Goal: Information Seeking & Learning: Learn about a topic

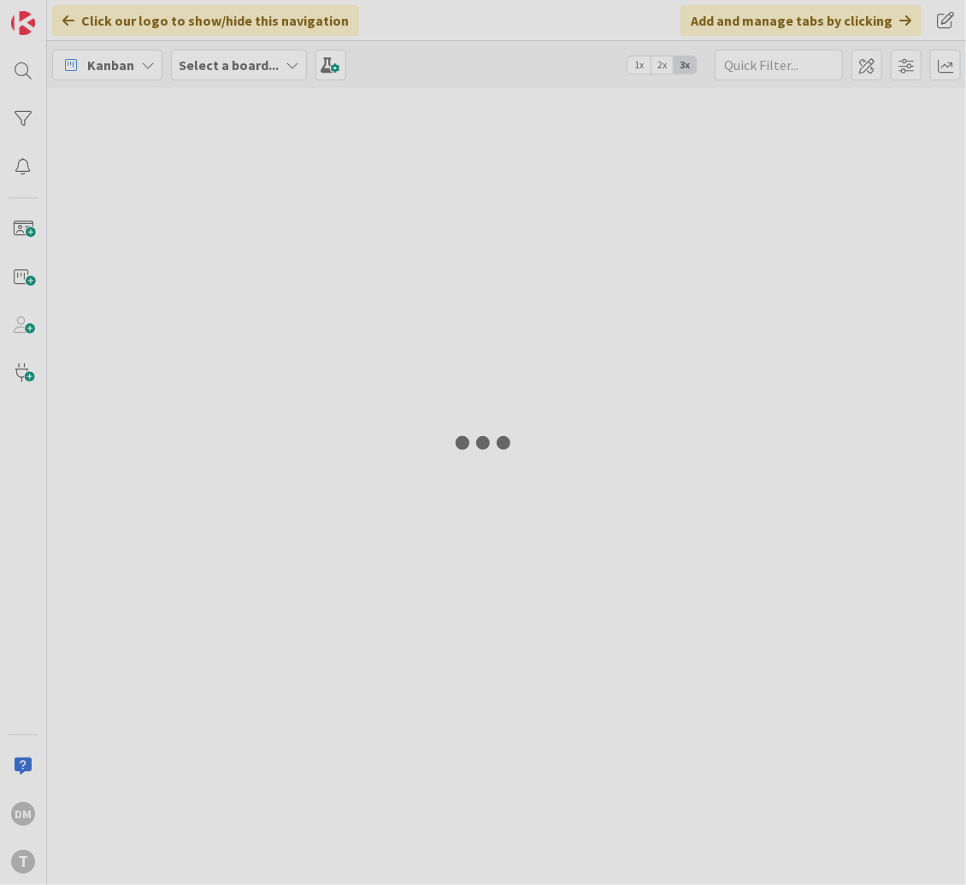
type input "airport"
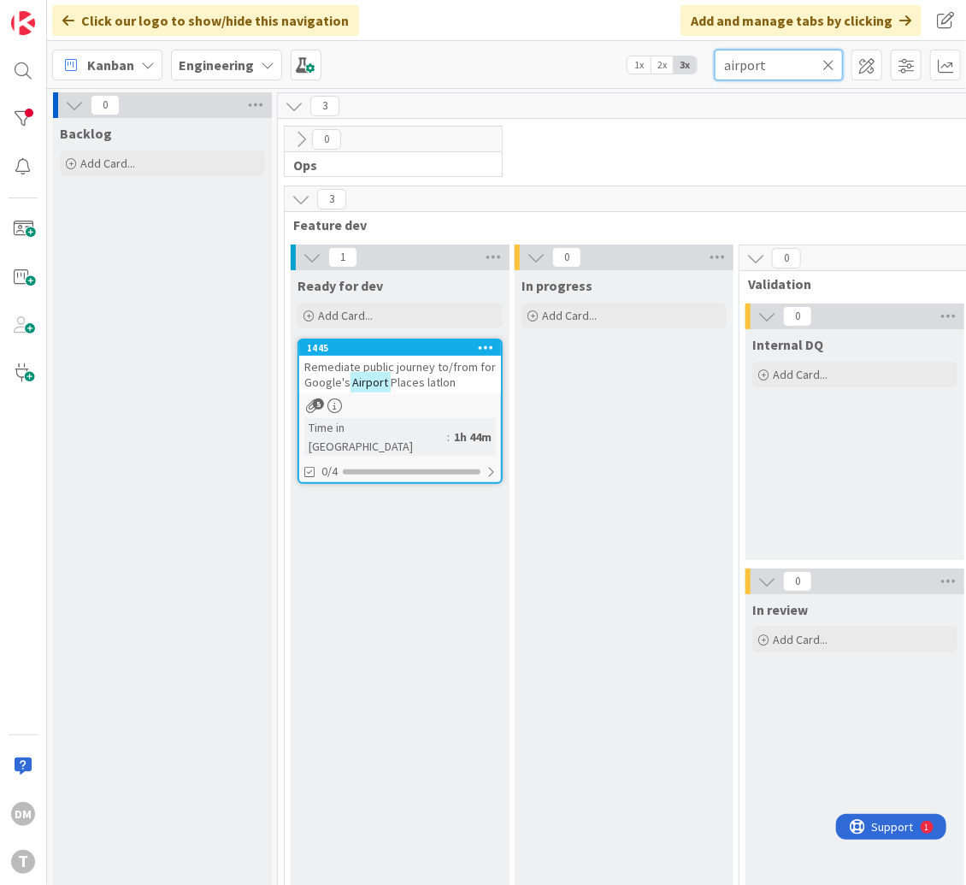
click at [747, 67] on input "airport" at bounding box center [779, 65] width 128 height 31
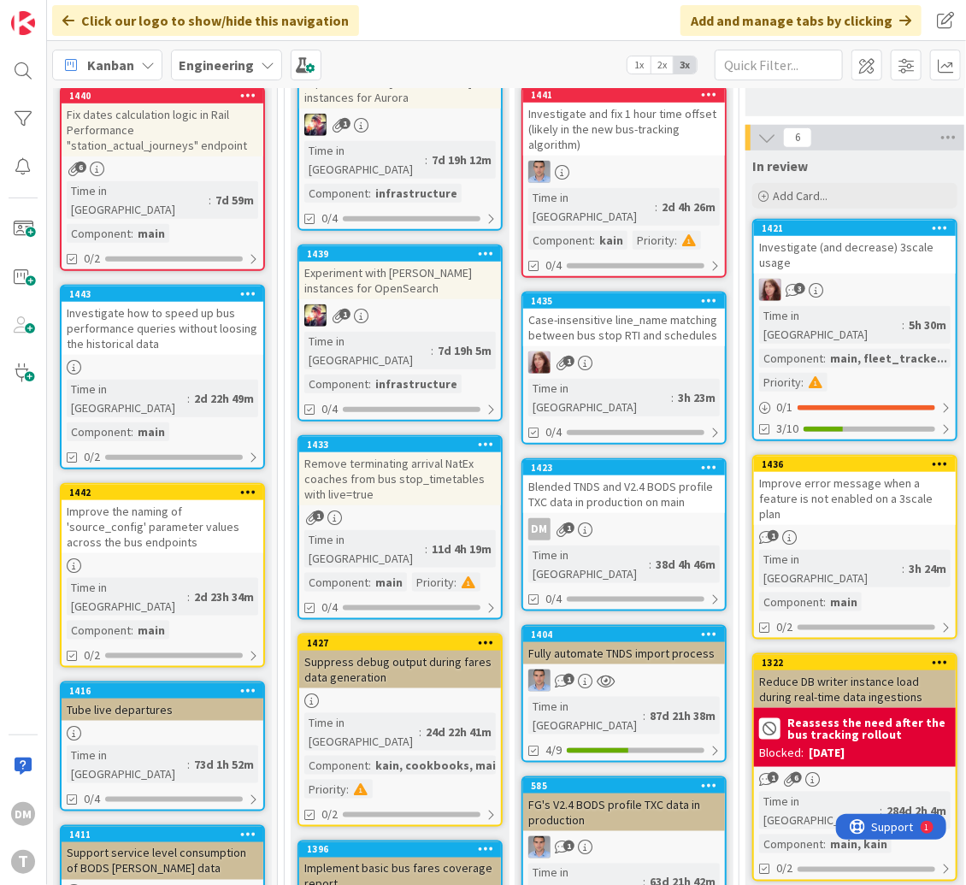
scroll to position [475, 0]
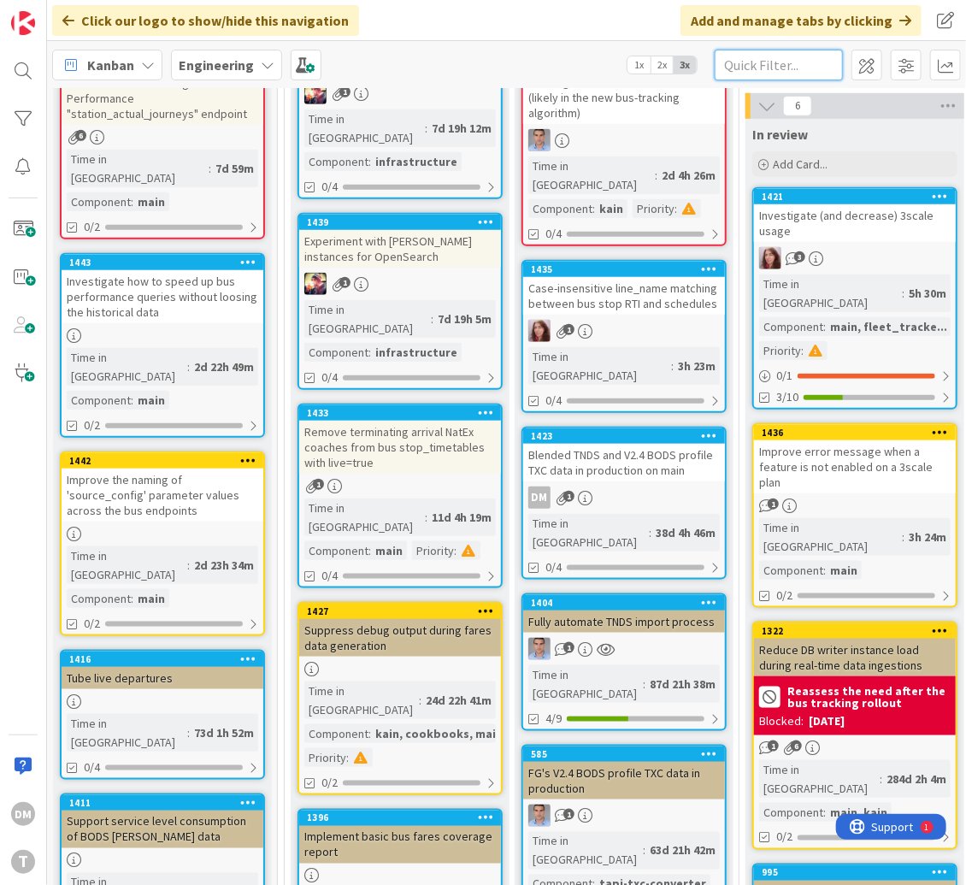
click at [782, 65] on input "text" at bounding box center [779, 65] width 128 height 31
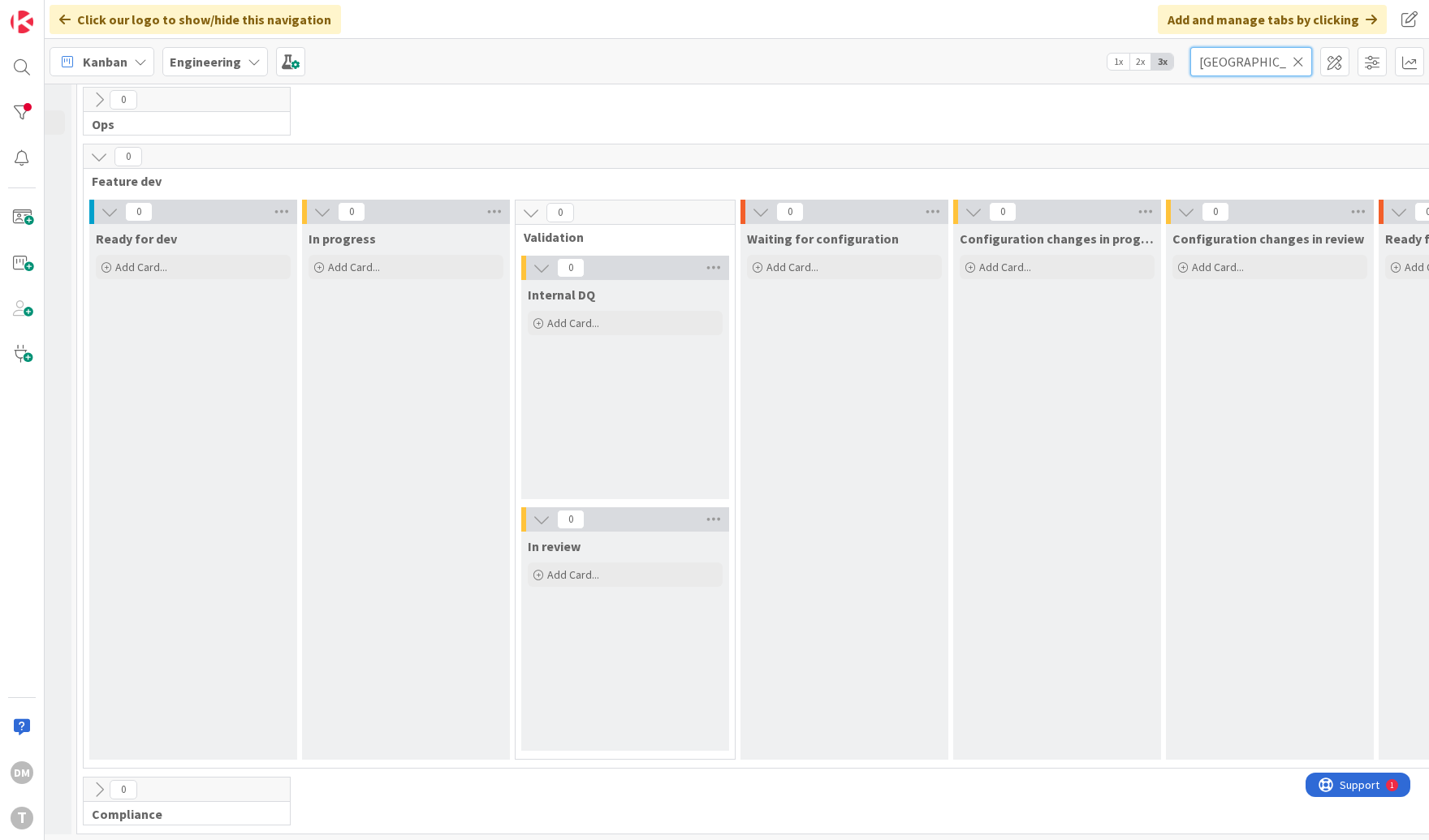
scroll to position [32, 0]
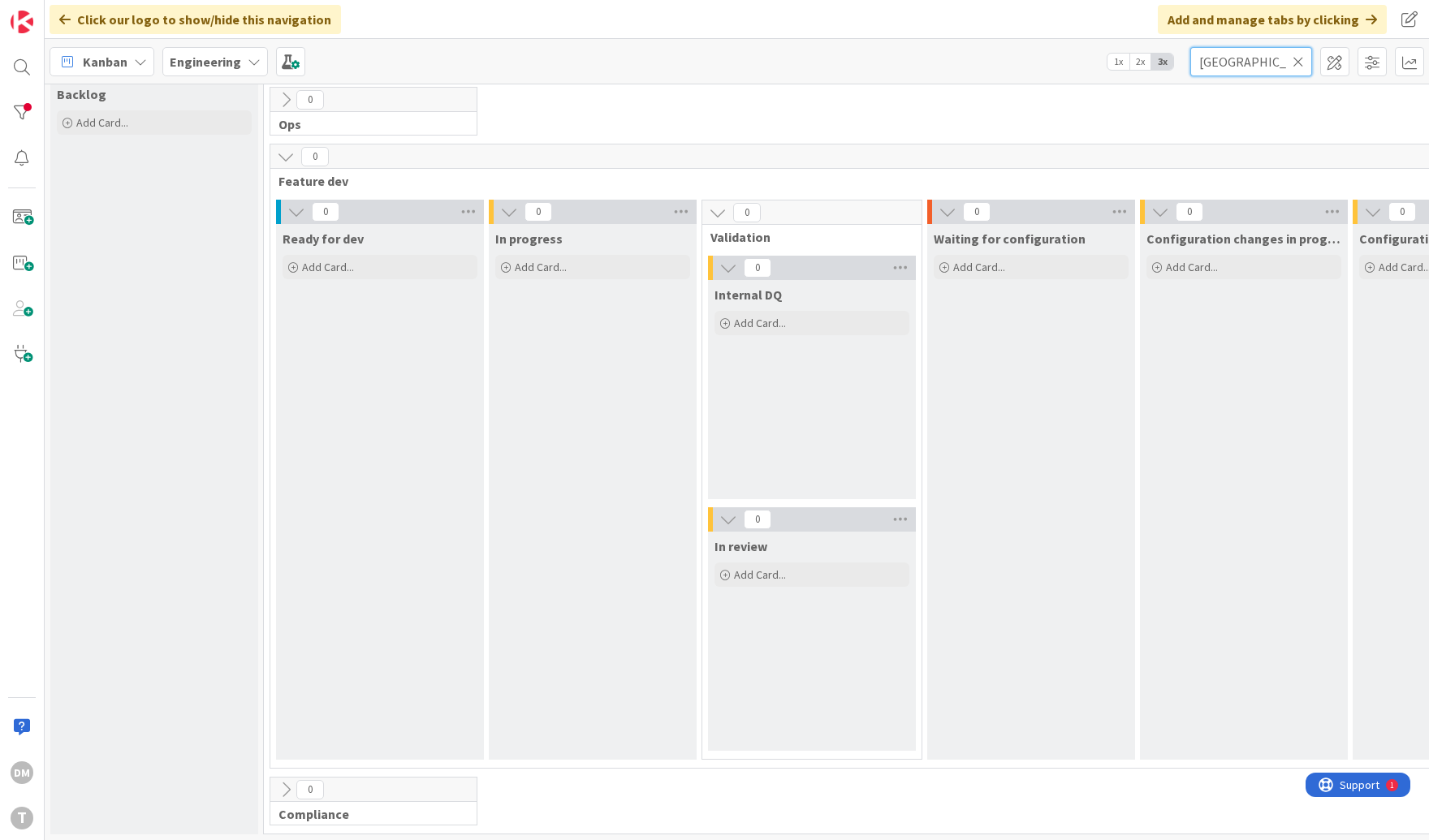
click at [916, 59] on input "[GEOGRAPHIC_DATA]" at bounding box center [1250, 62] width 122 height 29
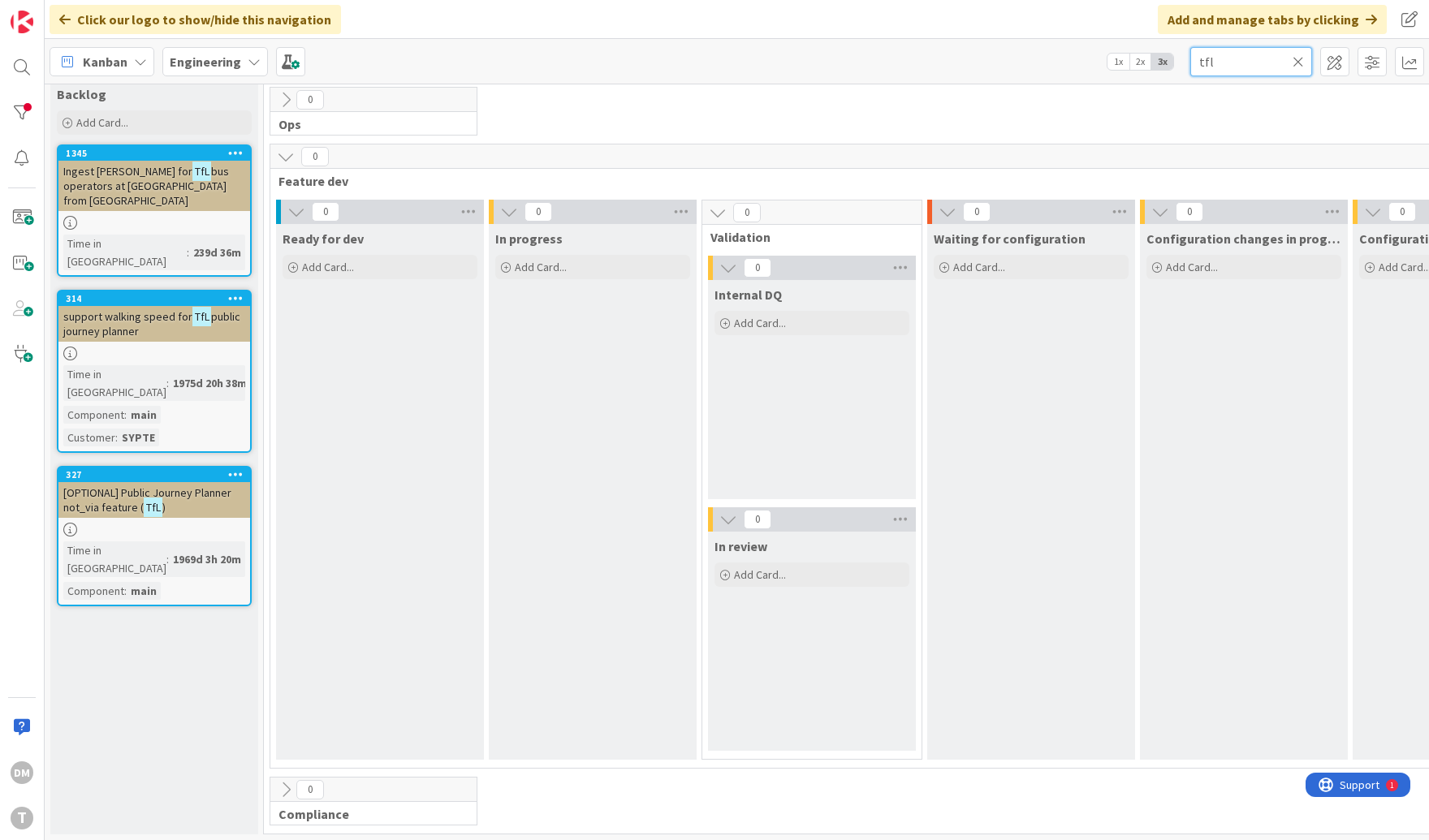
type input "tfl"
click at [189, 164] on span "bus operators at [GEOGRAPHIC_DATA] from [GEOGRAPHIC_DATA]" at bounding box center [146, 186] width 165 height 44
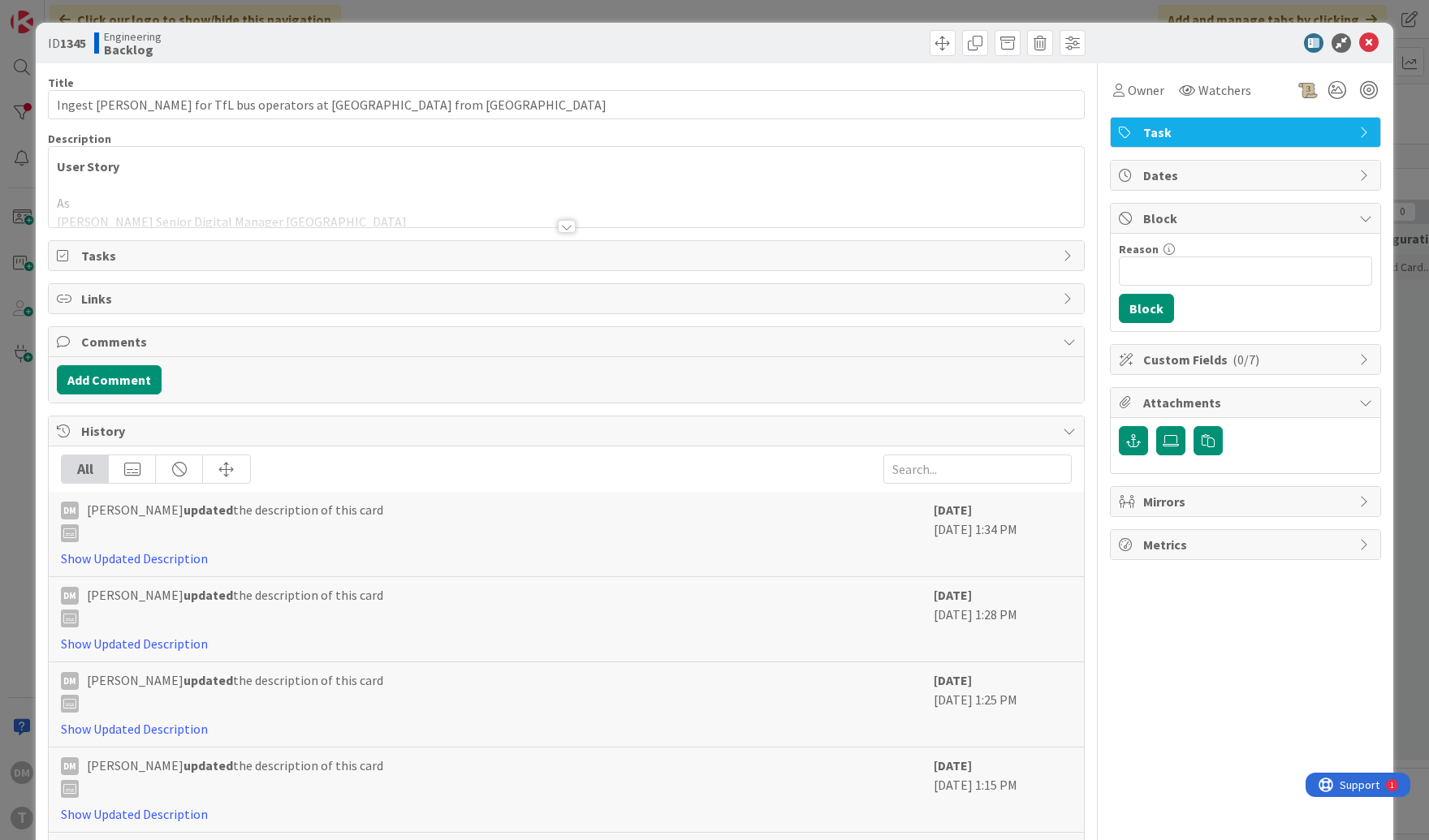
click at [565, 221] on div at bounding box center [566, 227] width 18 height 13
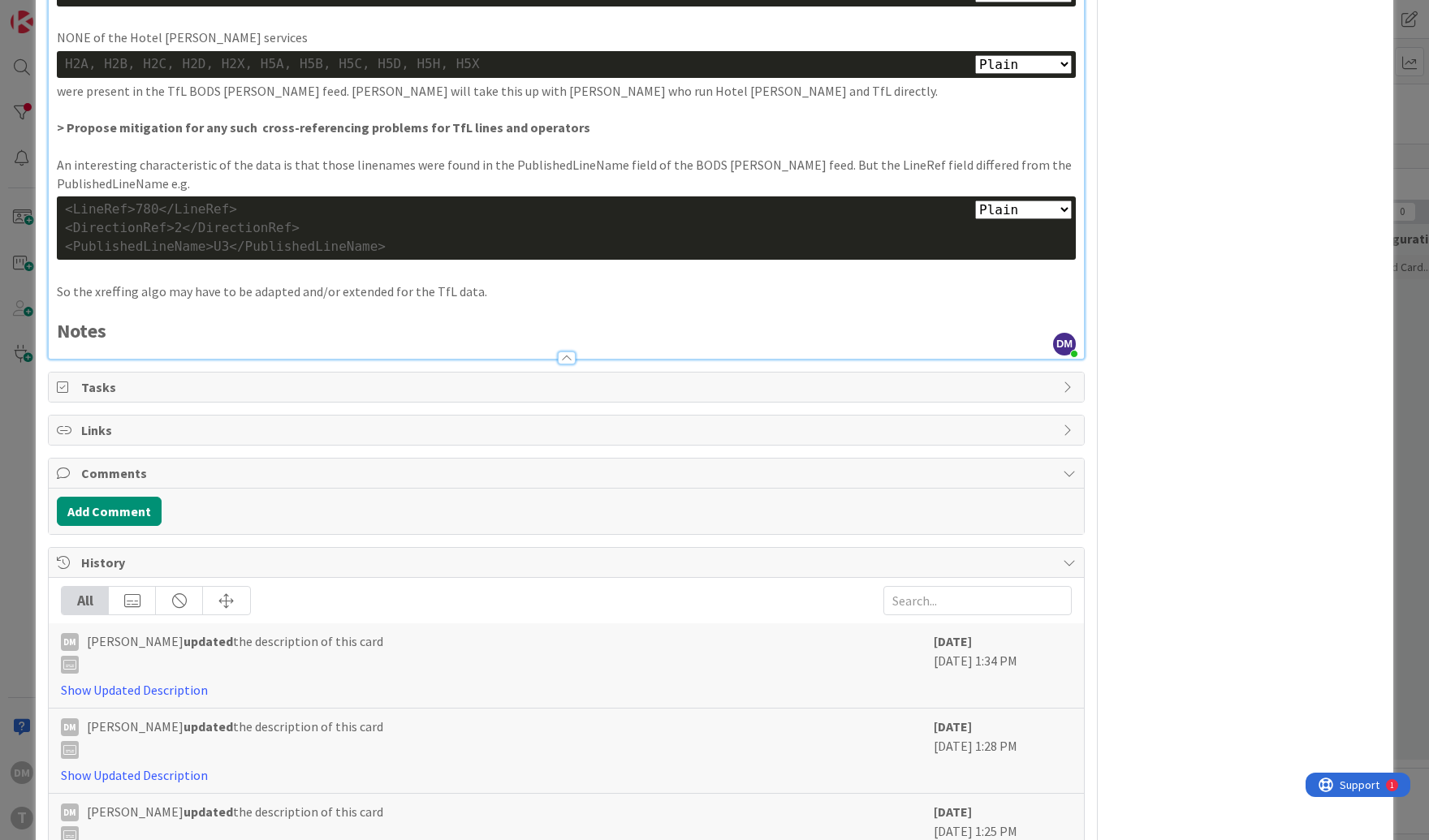
scroll to position [1740, 0]
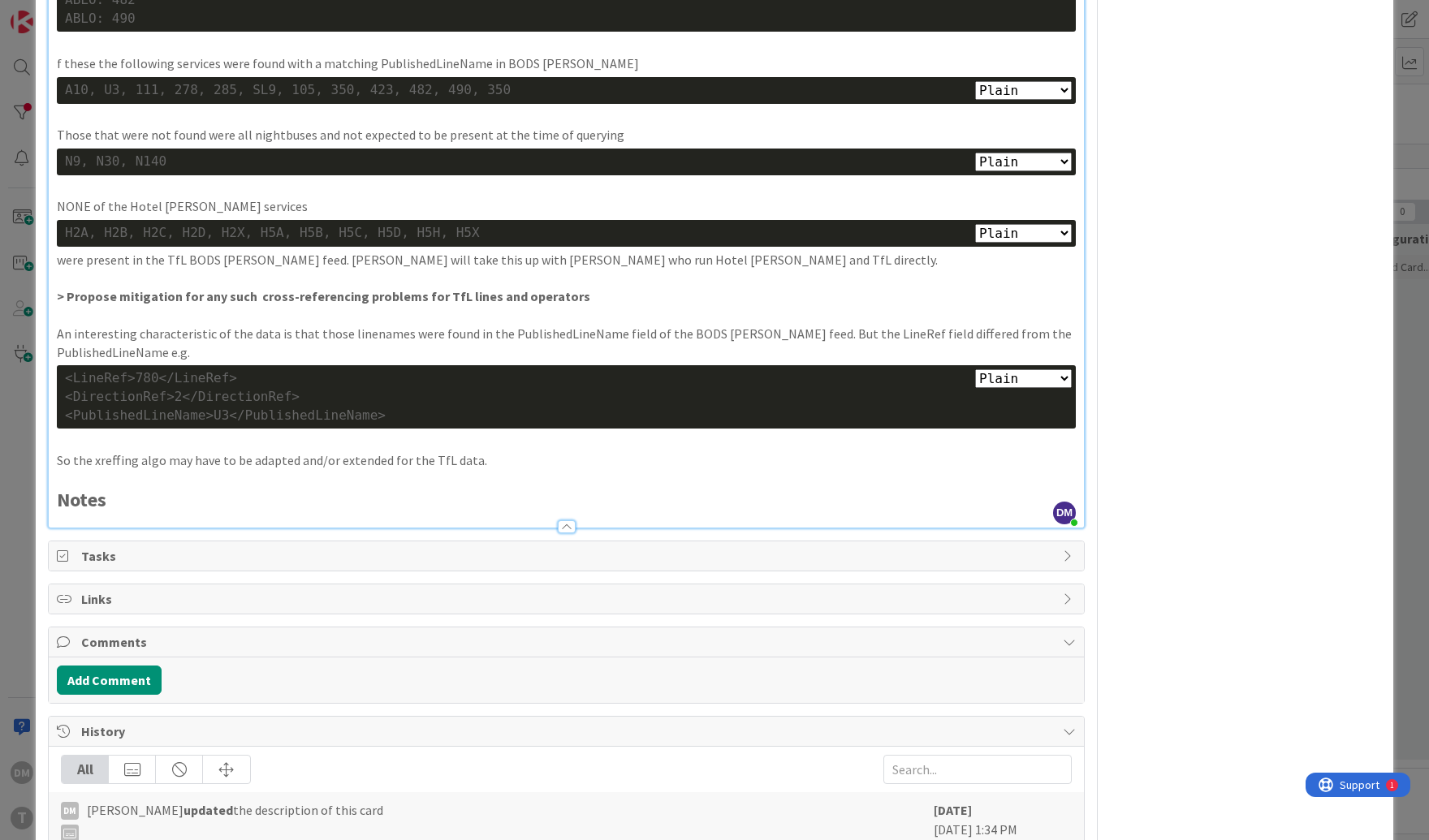
click at [423, 511] on div at bounding box center [566, 519] width 1035 height 17
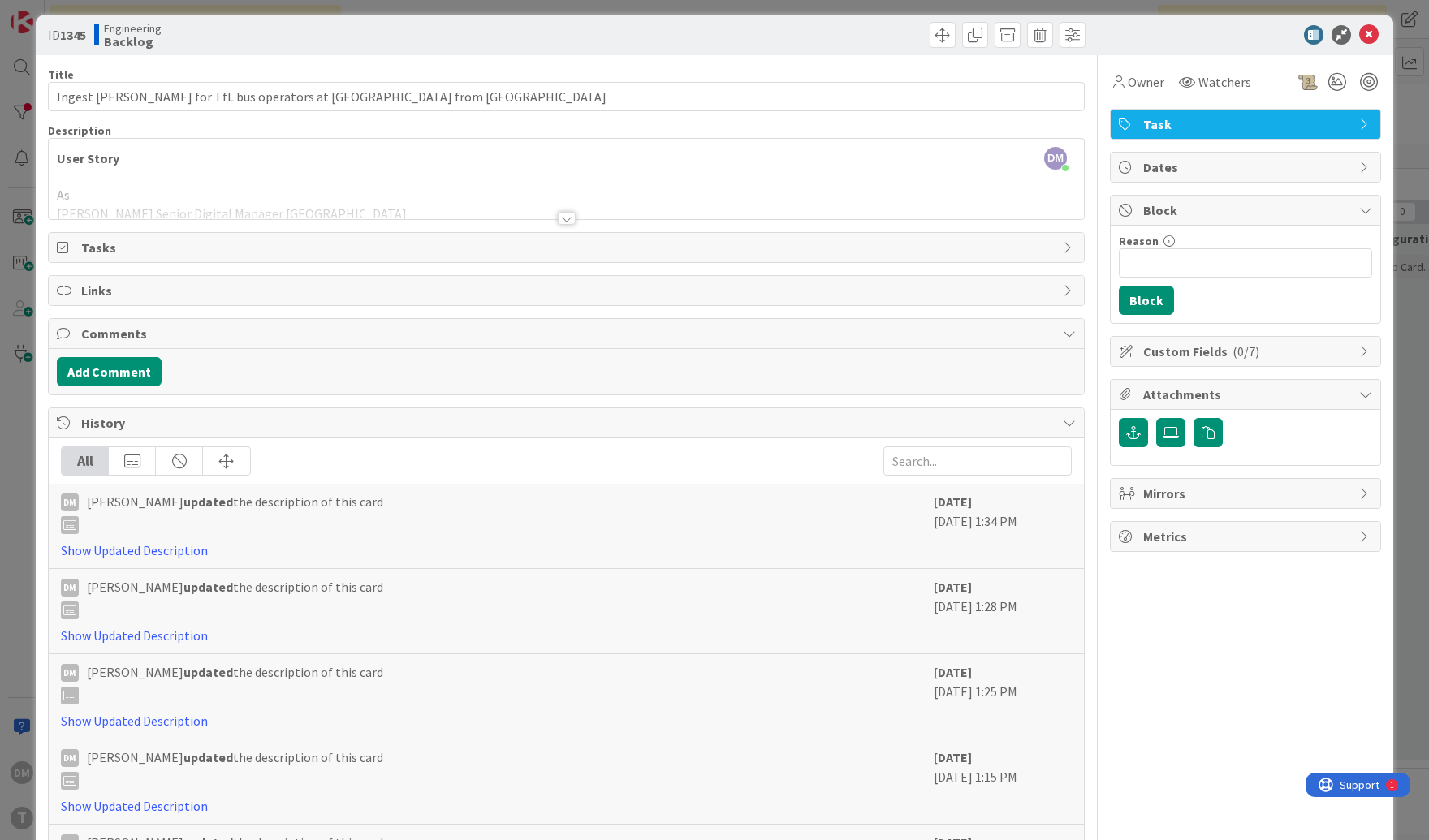
scroll to position [0, 0]
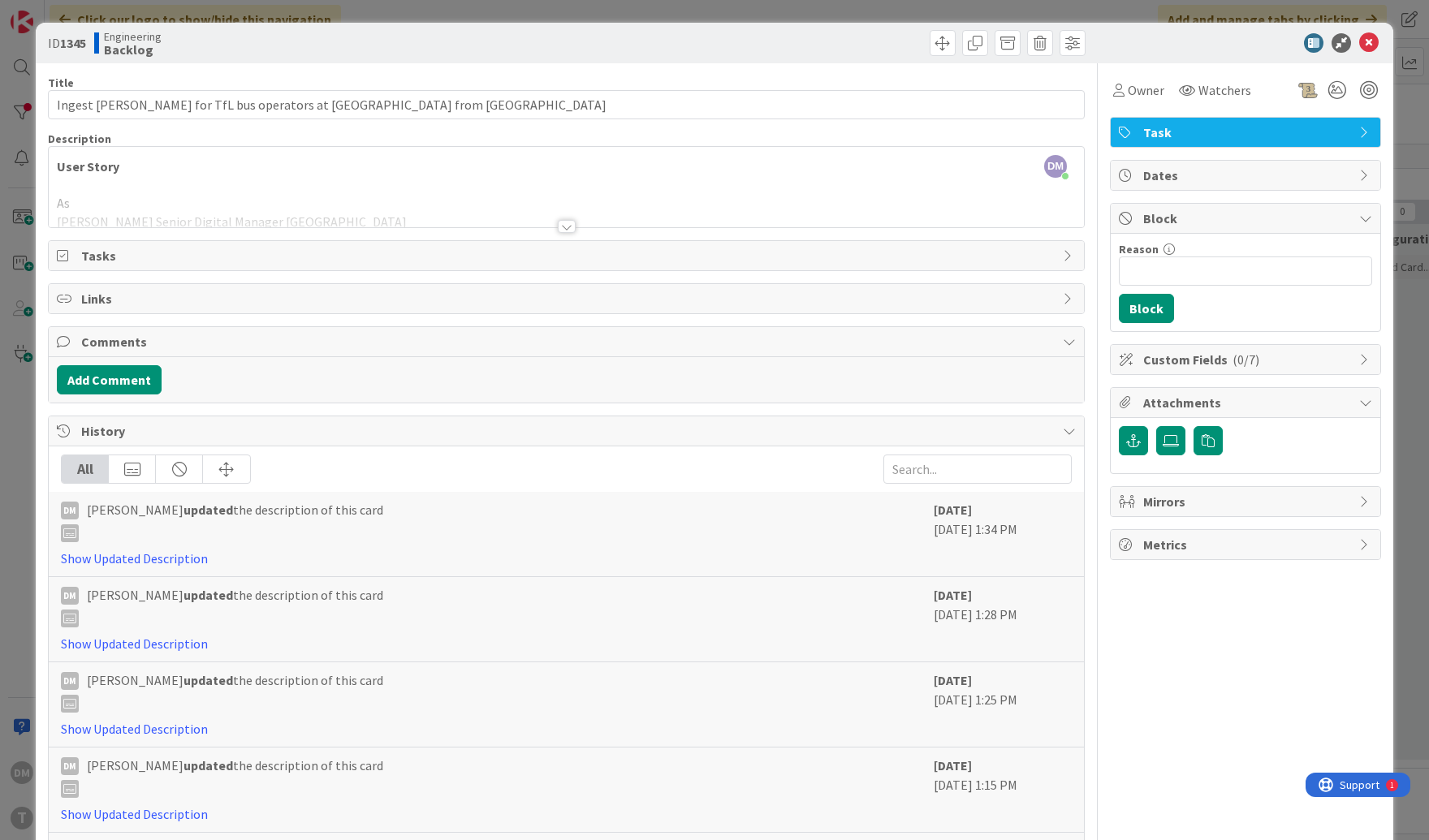
click at [565, 220] on div at bounding box center [566, 227] width 18 height 13
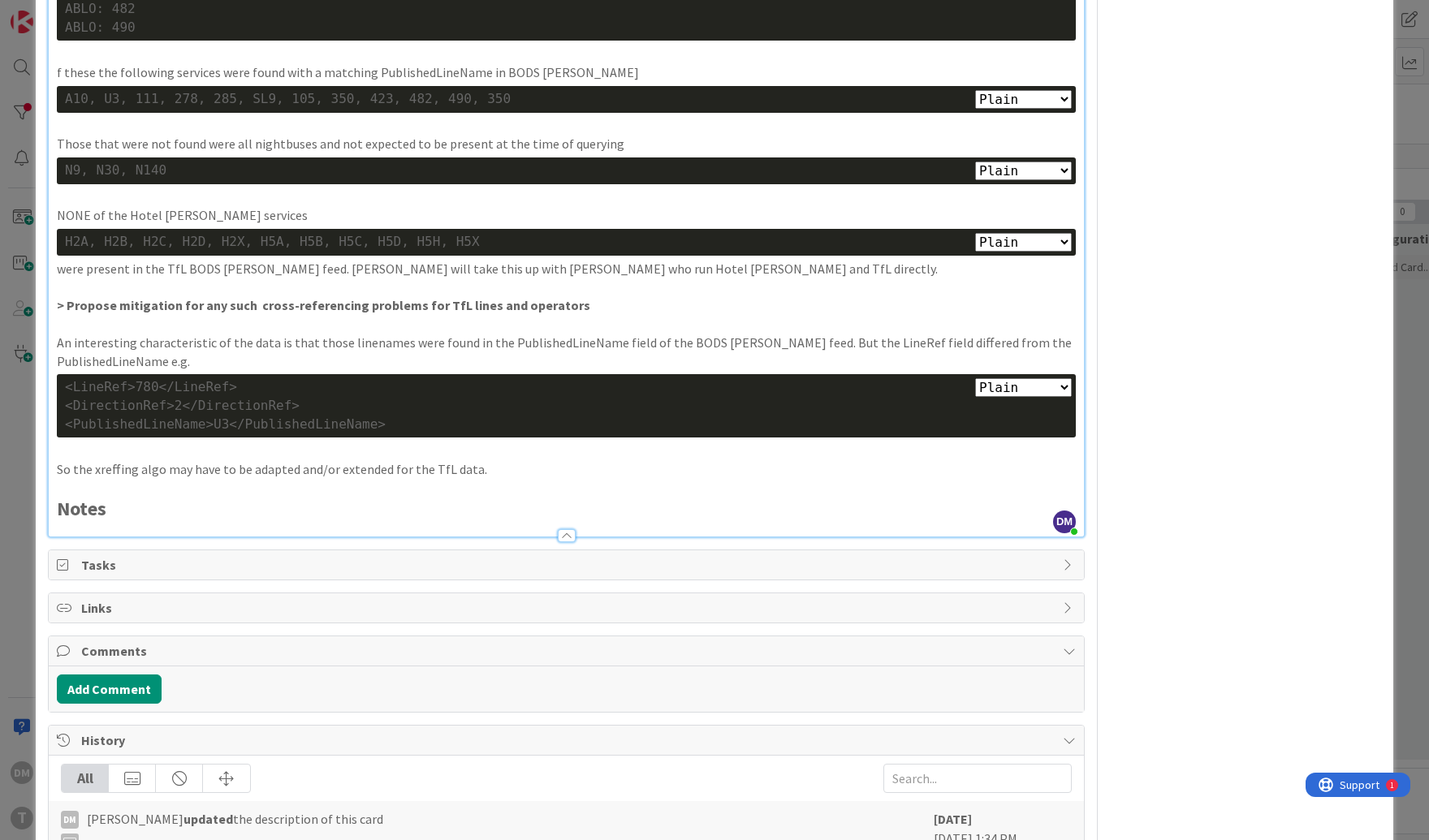
scroll to position [1773, 0]
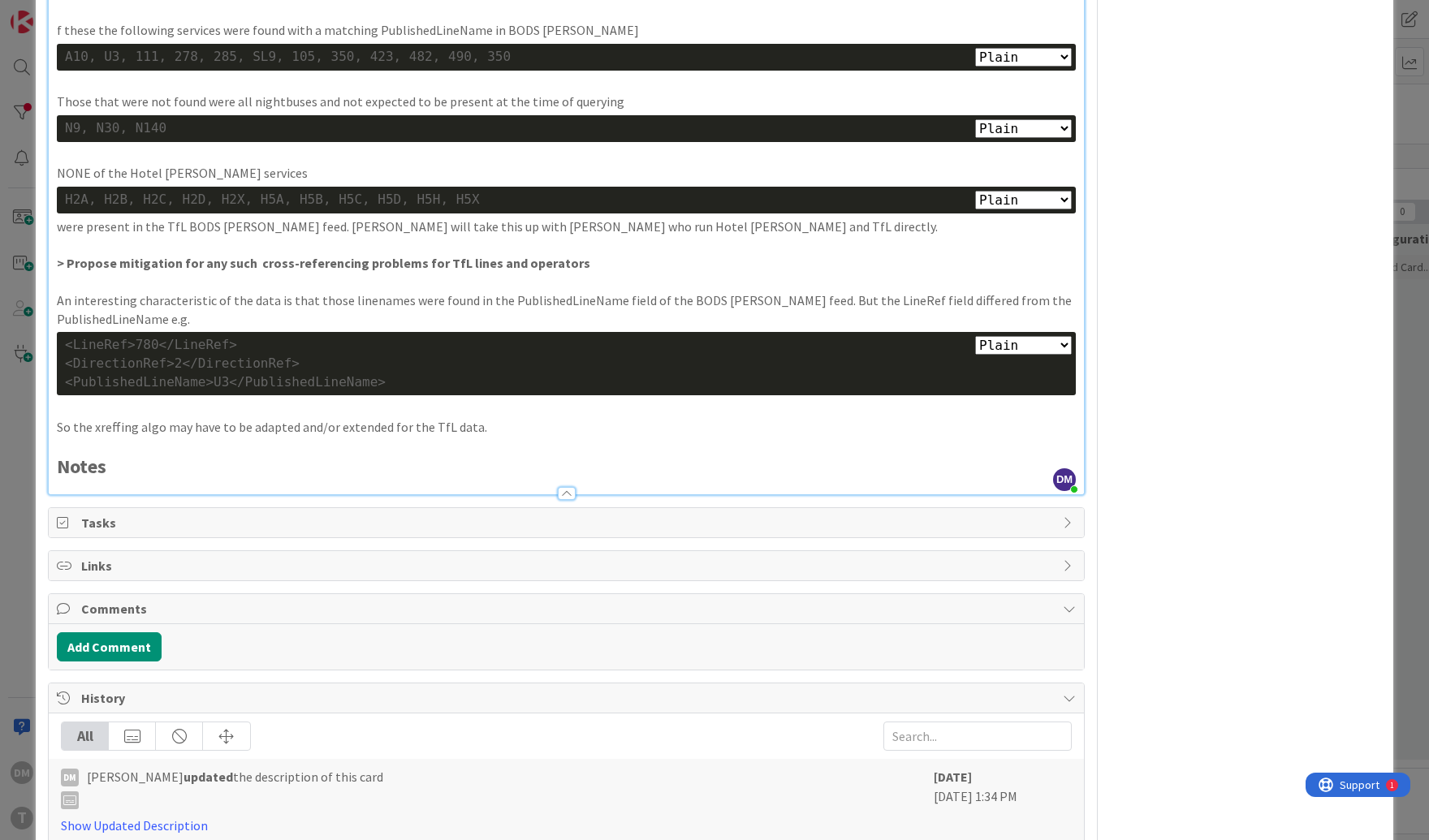
click at [222, 477] on div at bounding box center [566, 486] width 1035 height 17
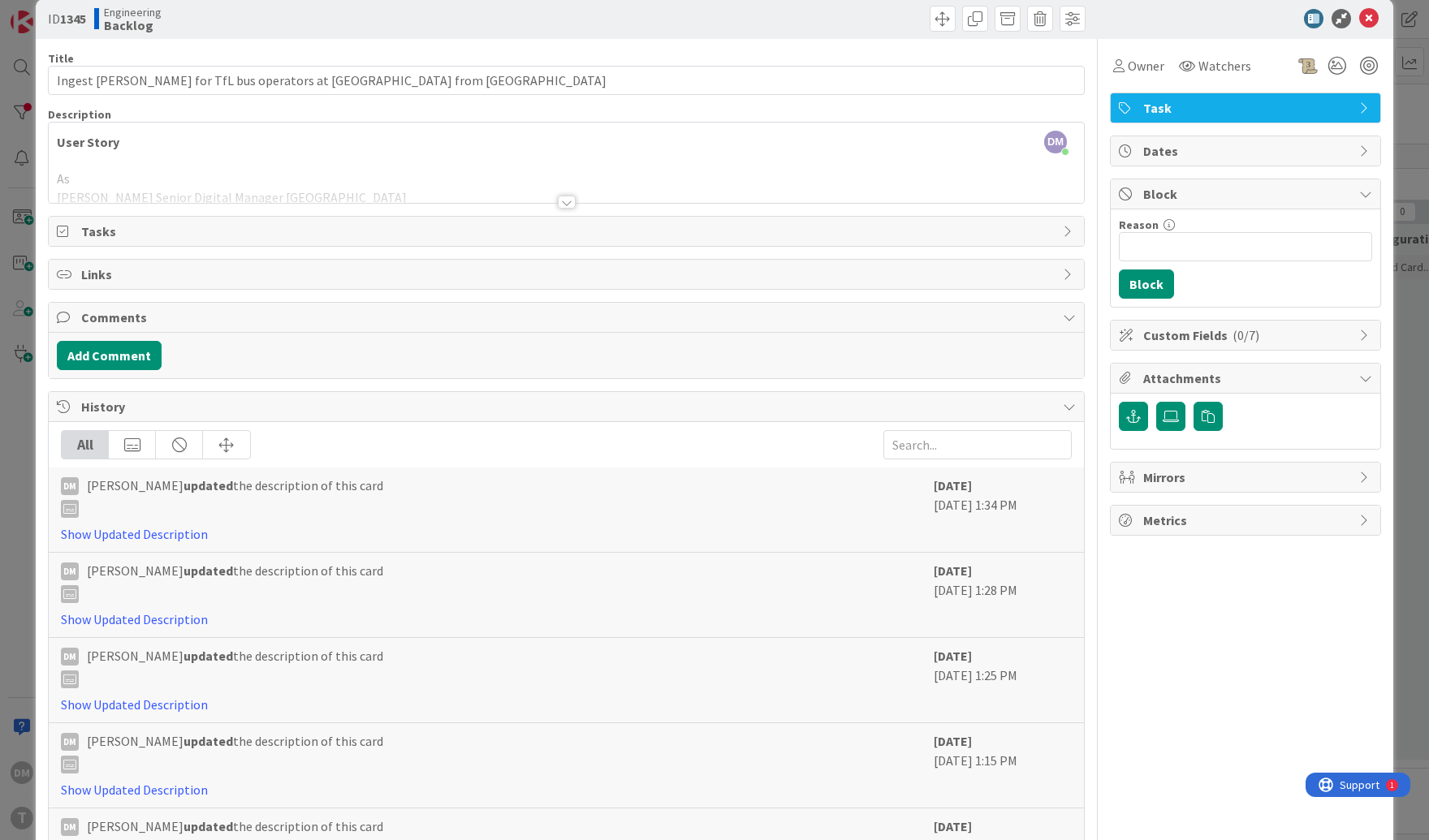
scroll to position [0, 0]
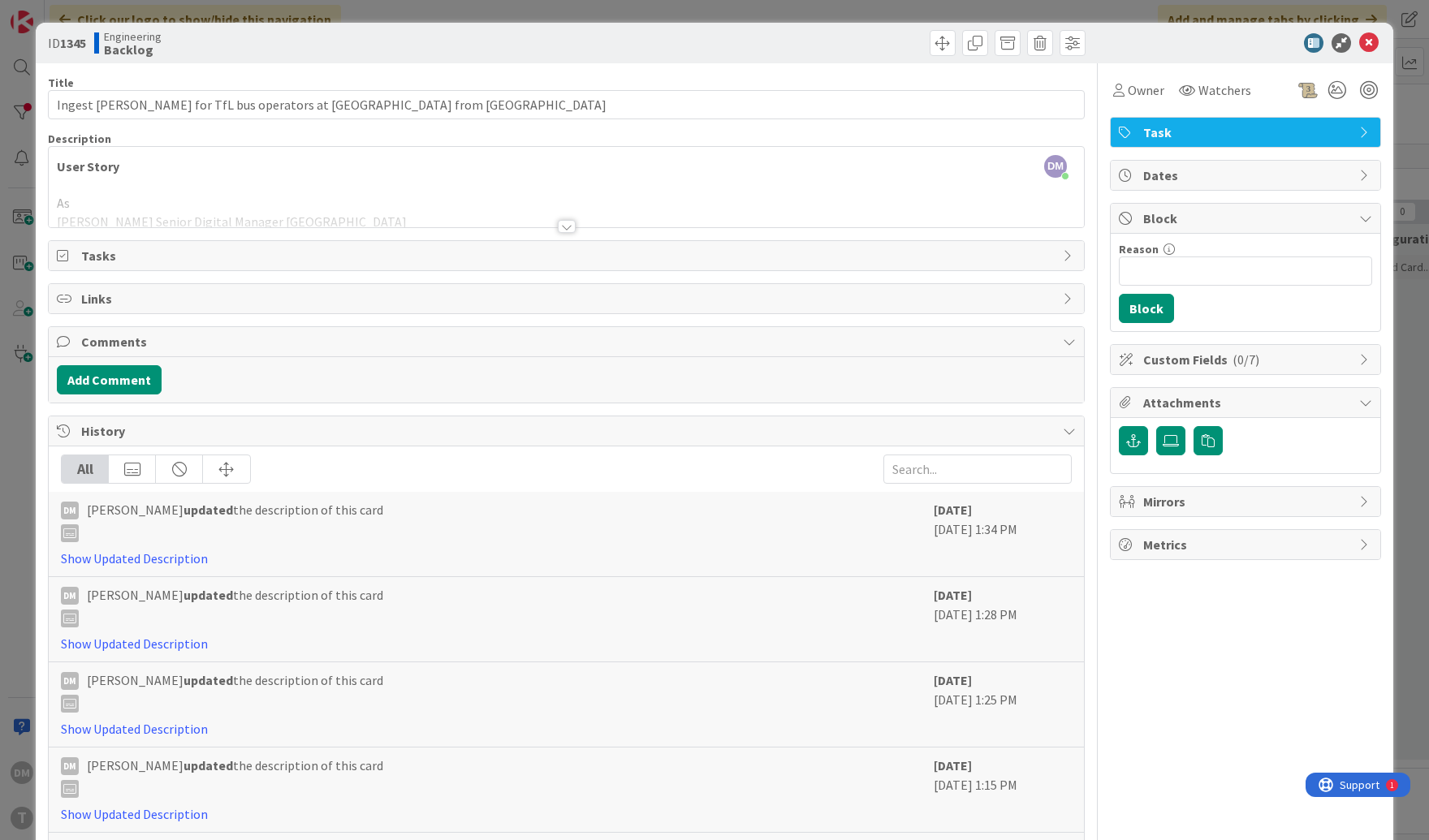
click at [562, 221] on div at bounding box center [566, 227] width 18 height 13
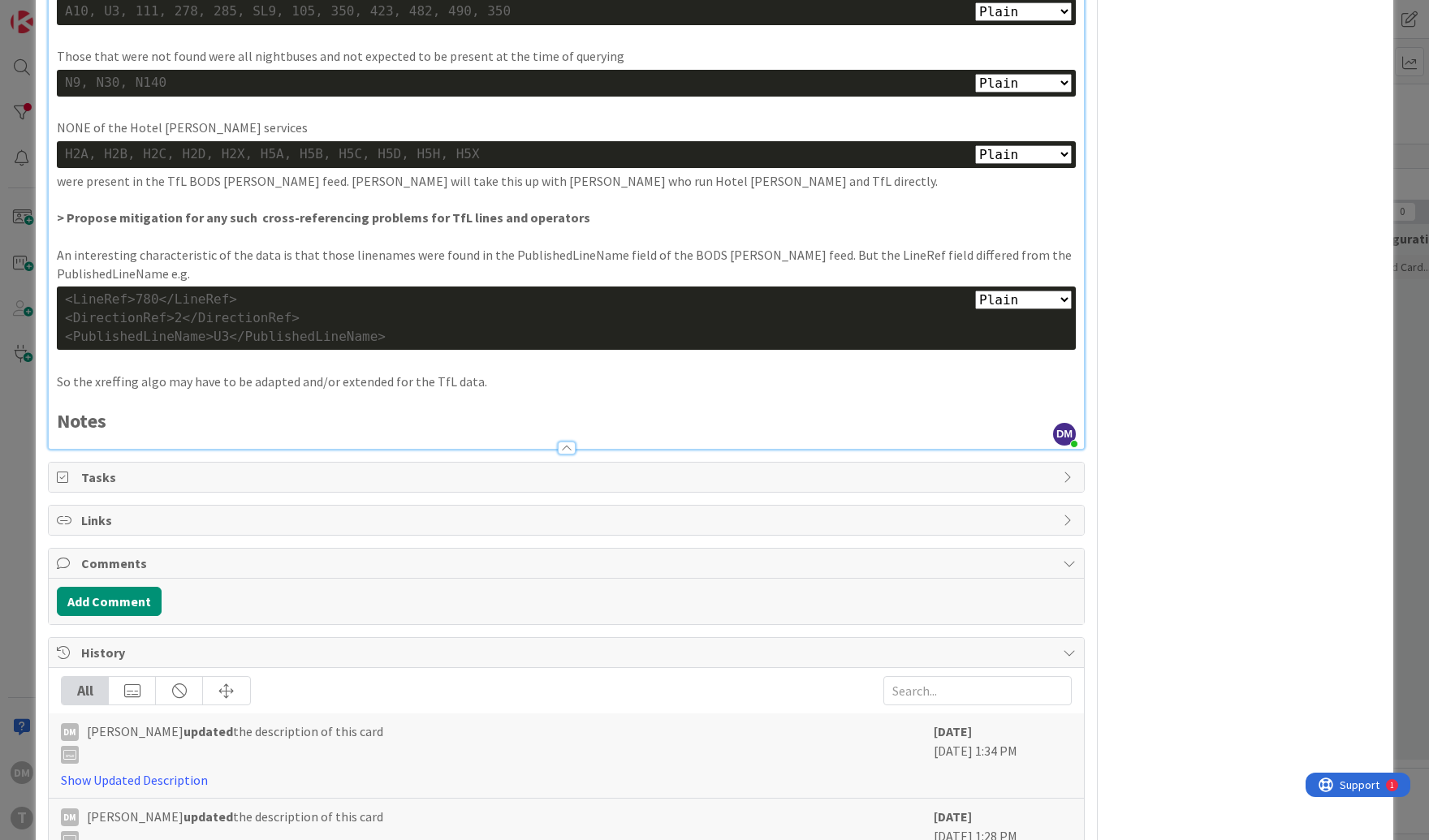
scroll to position [1841, 0]
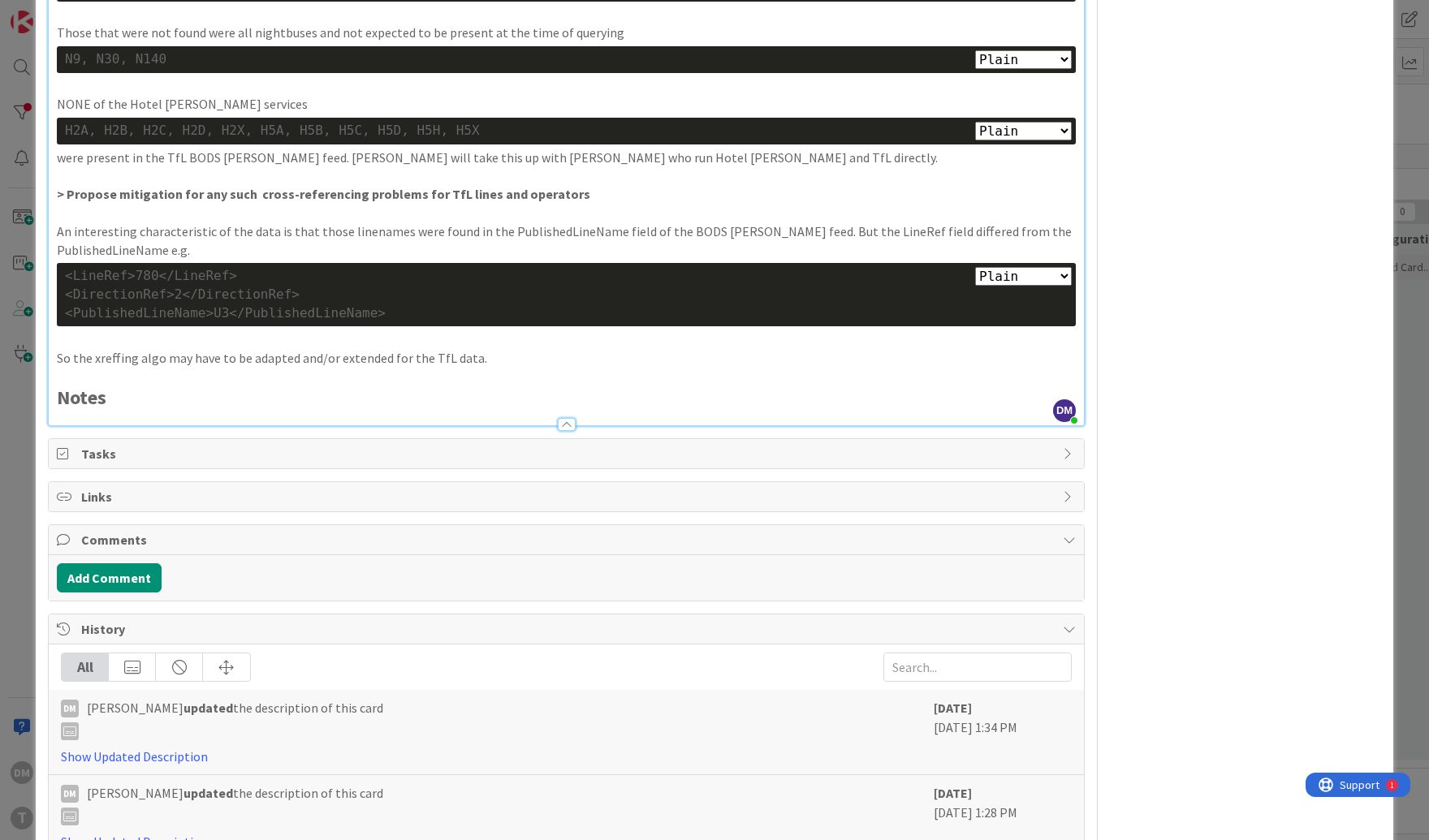
click at [171, 367] on p at bounding box center [566, 377] width 1019 height 19
click at [173, 386] on h2 "Notes" at bounding box center [566, 398] width 1019 height 24
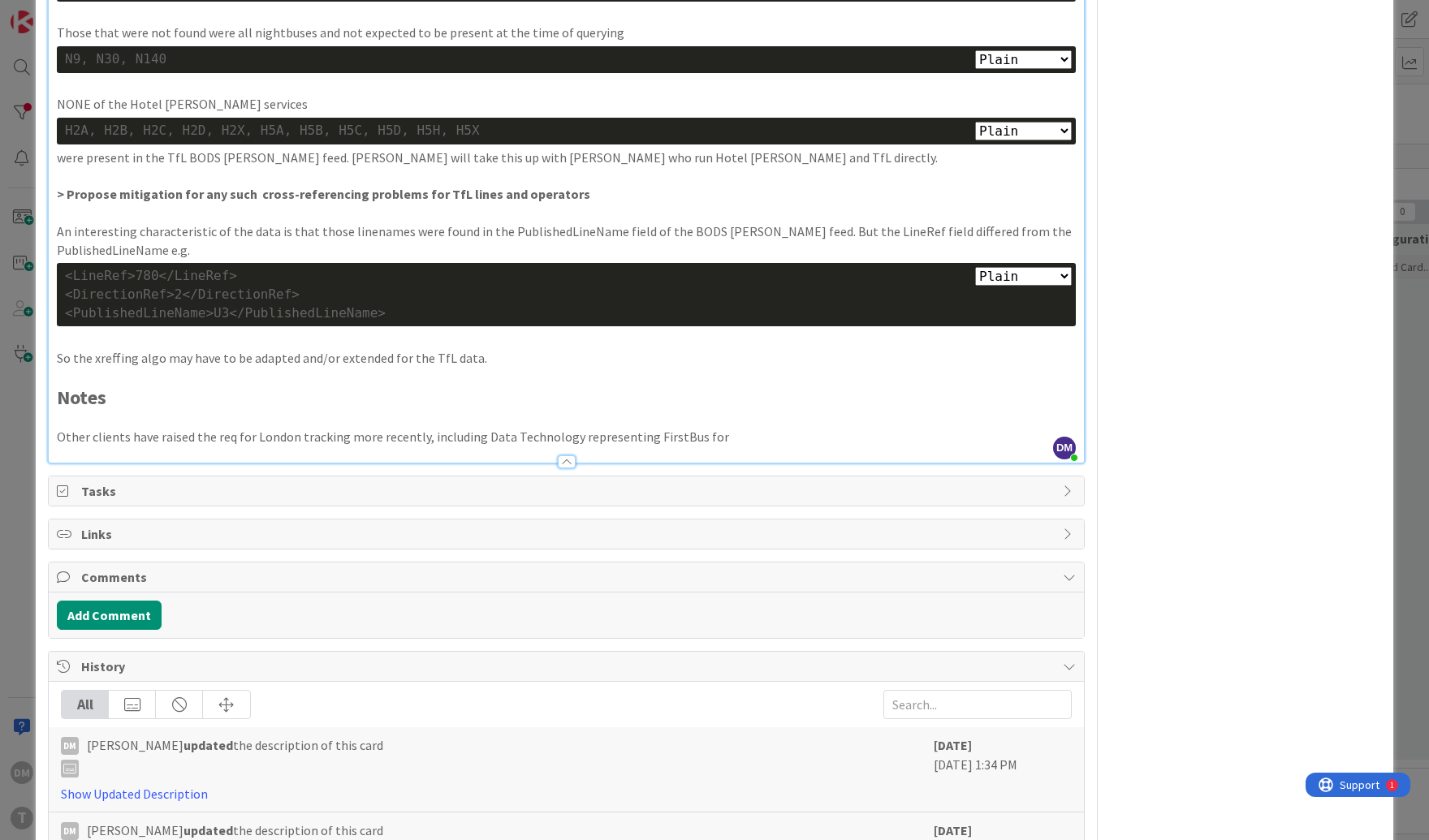
click at [625, 427] on p "Other clients have raised the req for London tracking more recently, including …" at bounding box center [566, 437] width 1019 height 19
click at [793, 427] on p "Other clients have raised the req for London tracking more recently, including …" at bounding box center [566, 437] width 1019 height 19
click at [879, 427] on p "Other clients have raised the req for London tracking more recently, including …" at bounding box center [566, 437] width 1019 height 19
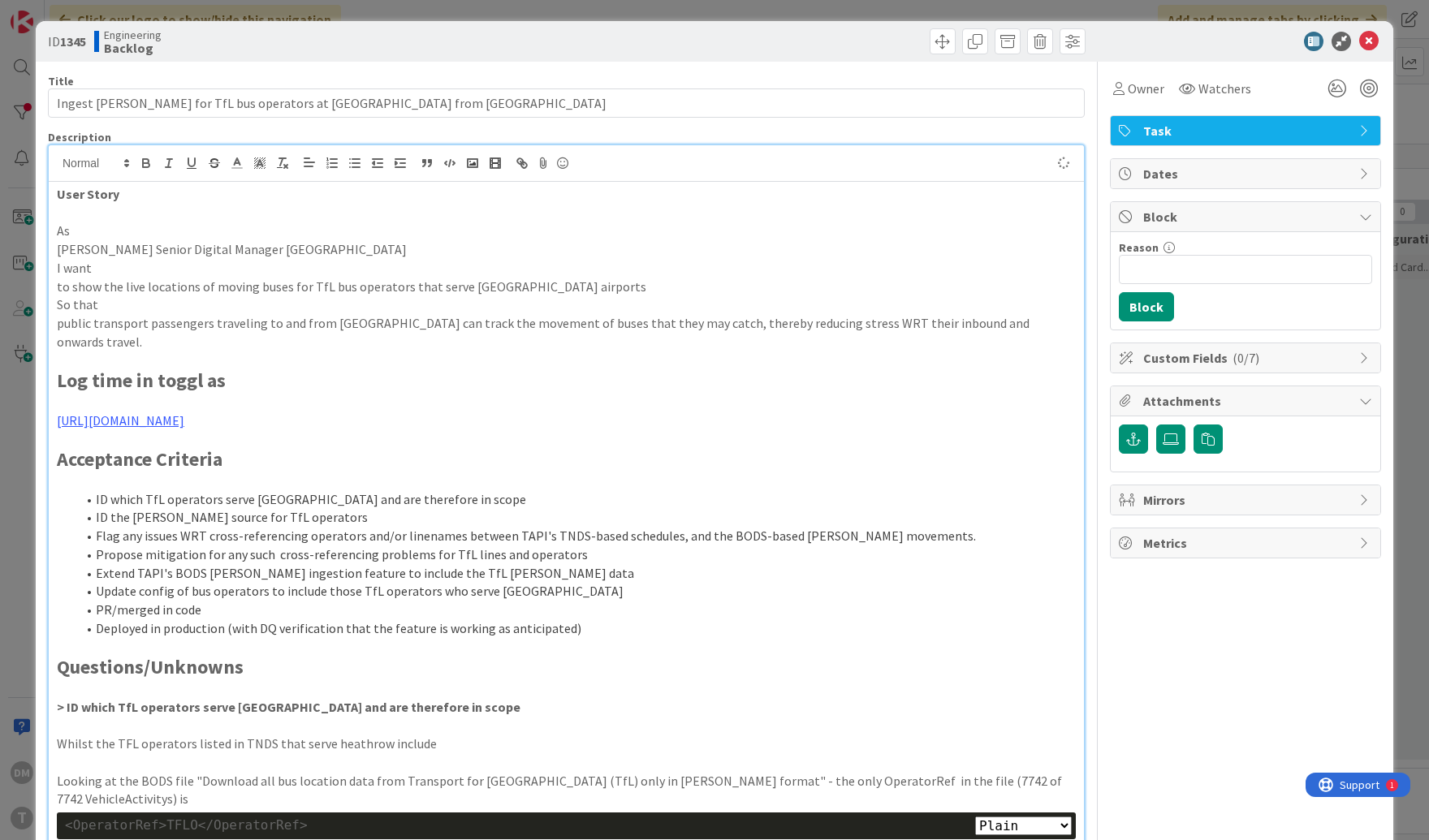
scroll to position [0, 0]
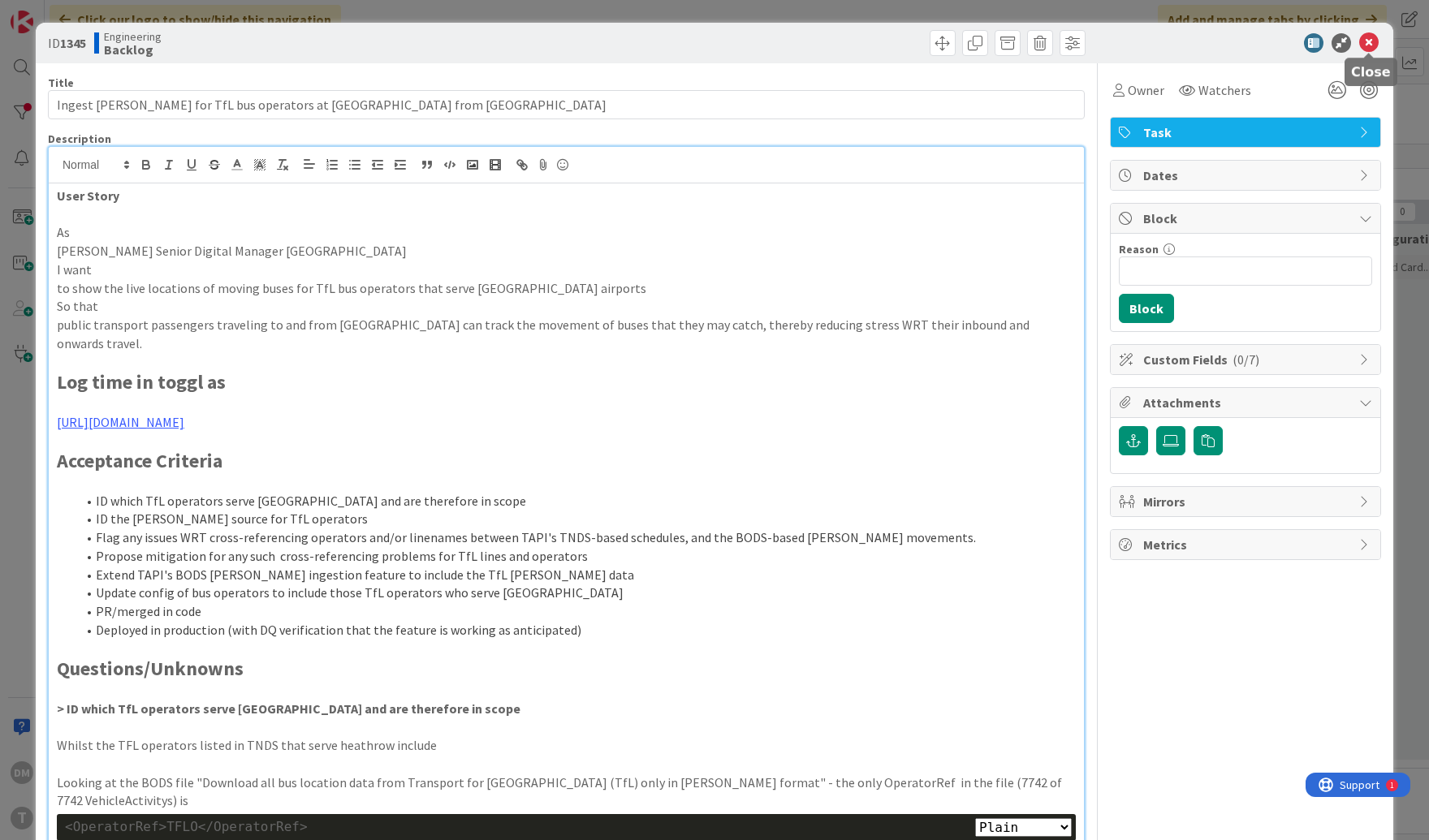
click at [916, 35] on icon at bounding box center [1368, 43] width 20 height 20
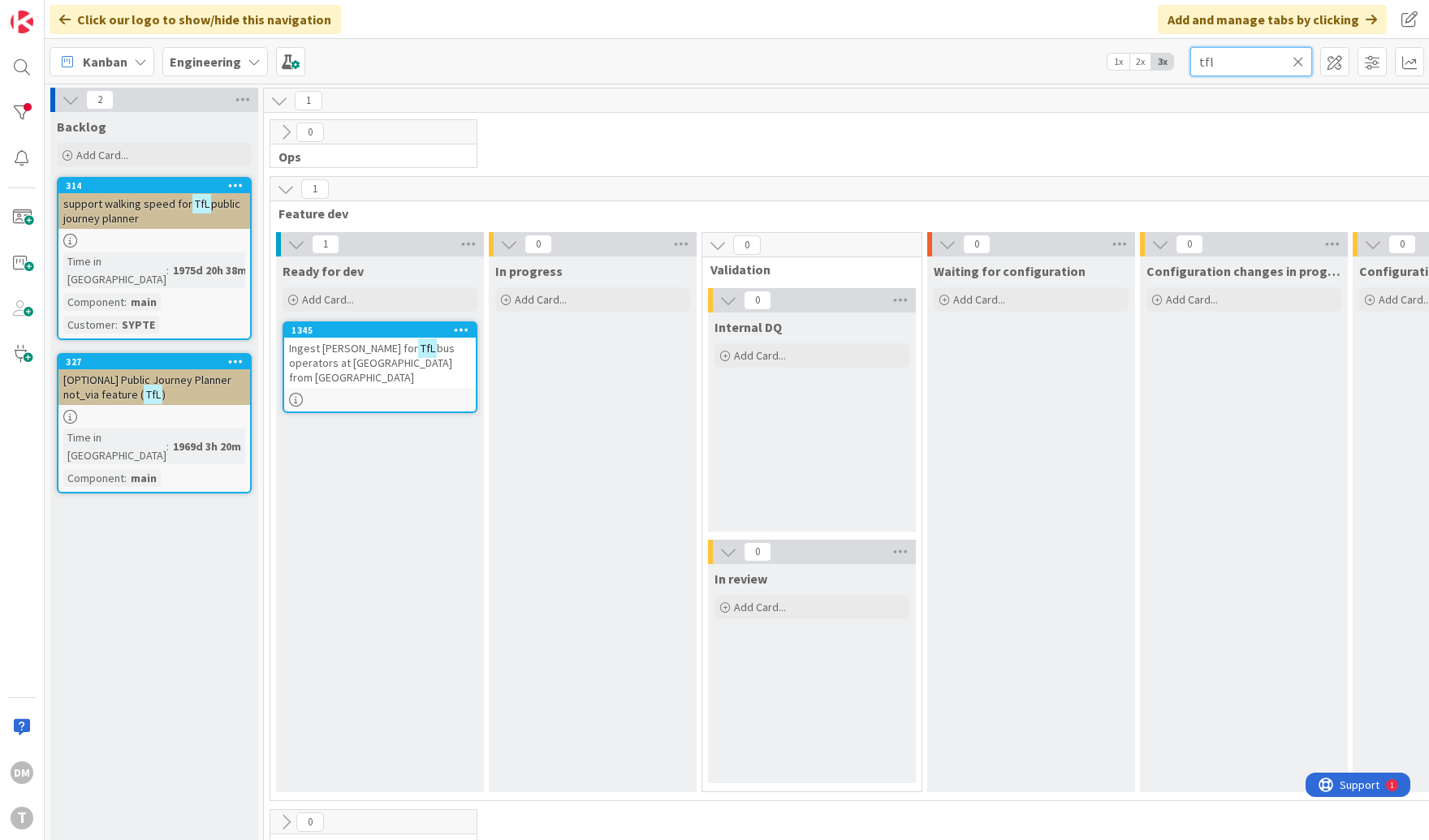
drag, startPoint x: 1226, startPoint y: 64, endPoint x: 1166, endPoint y: 57, distance: 60.4
click at [916, 57] on div "Kanban Engineering 1x 2x 3x tfl" at bounding box center [736, 61] width 1383 height 45
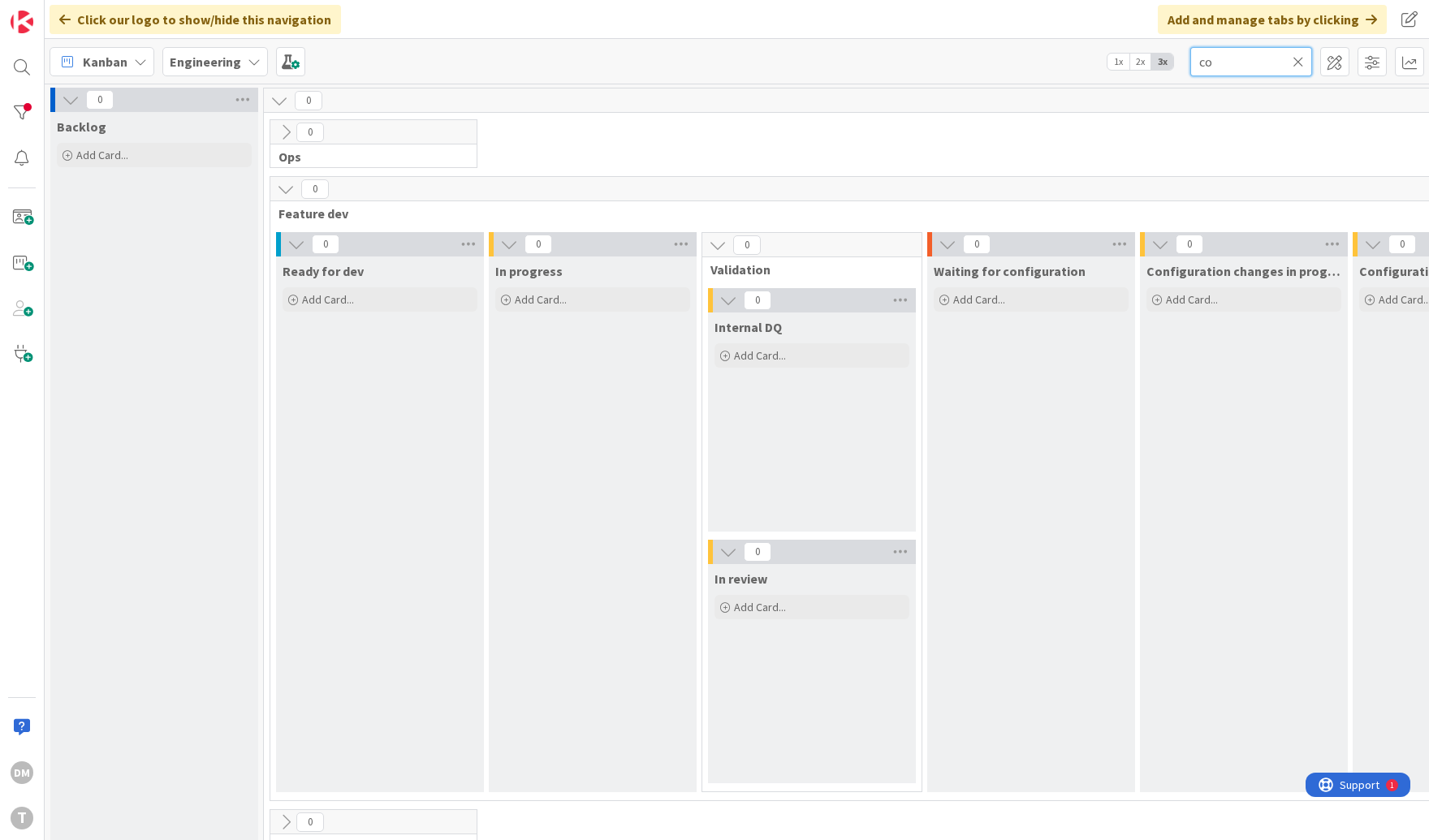
type input "c"
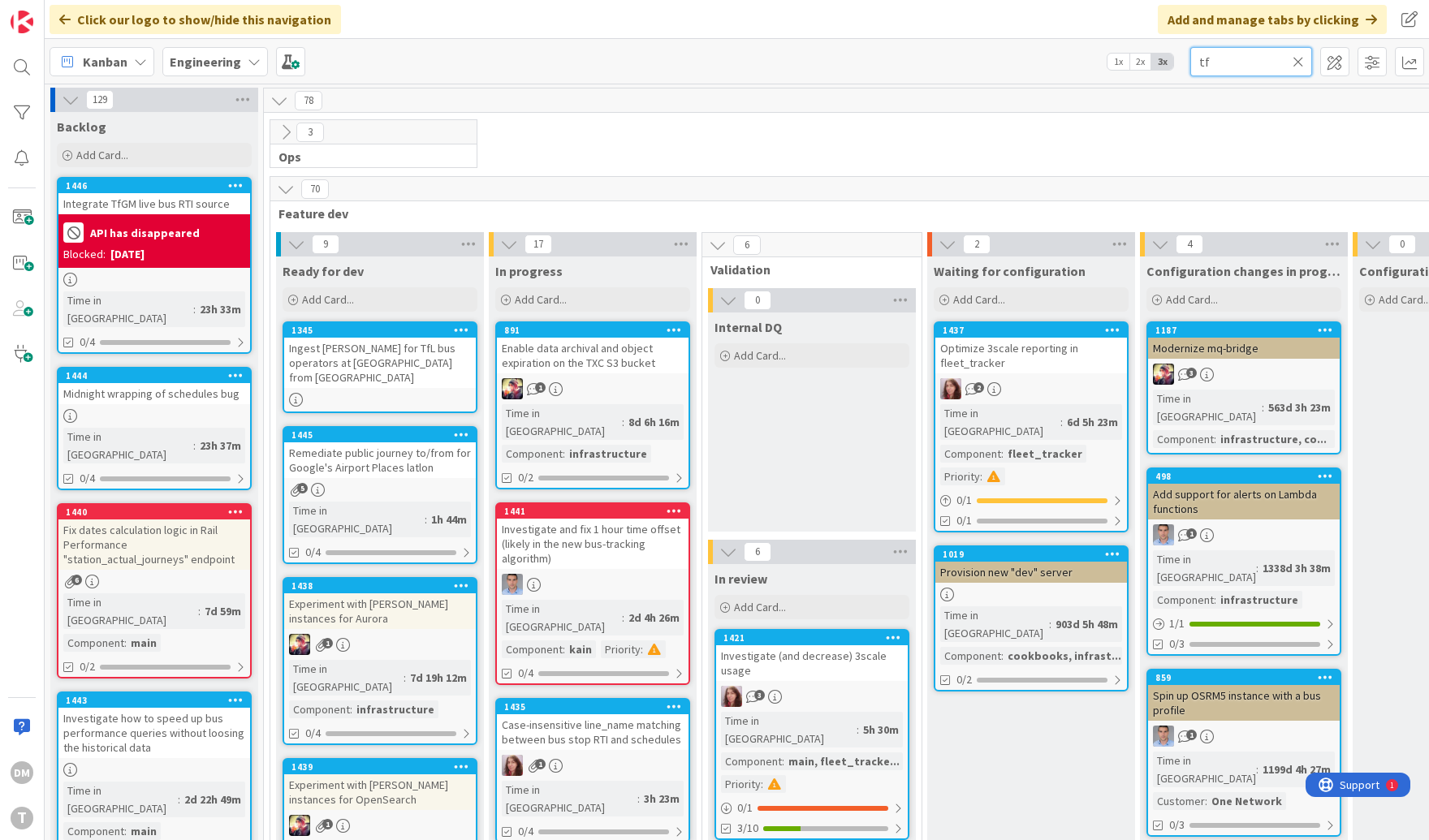
type input "tfl"
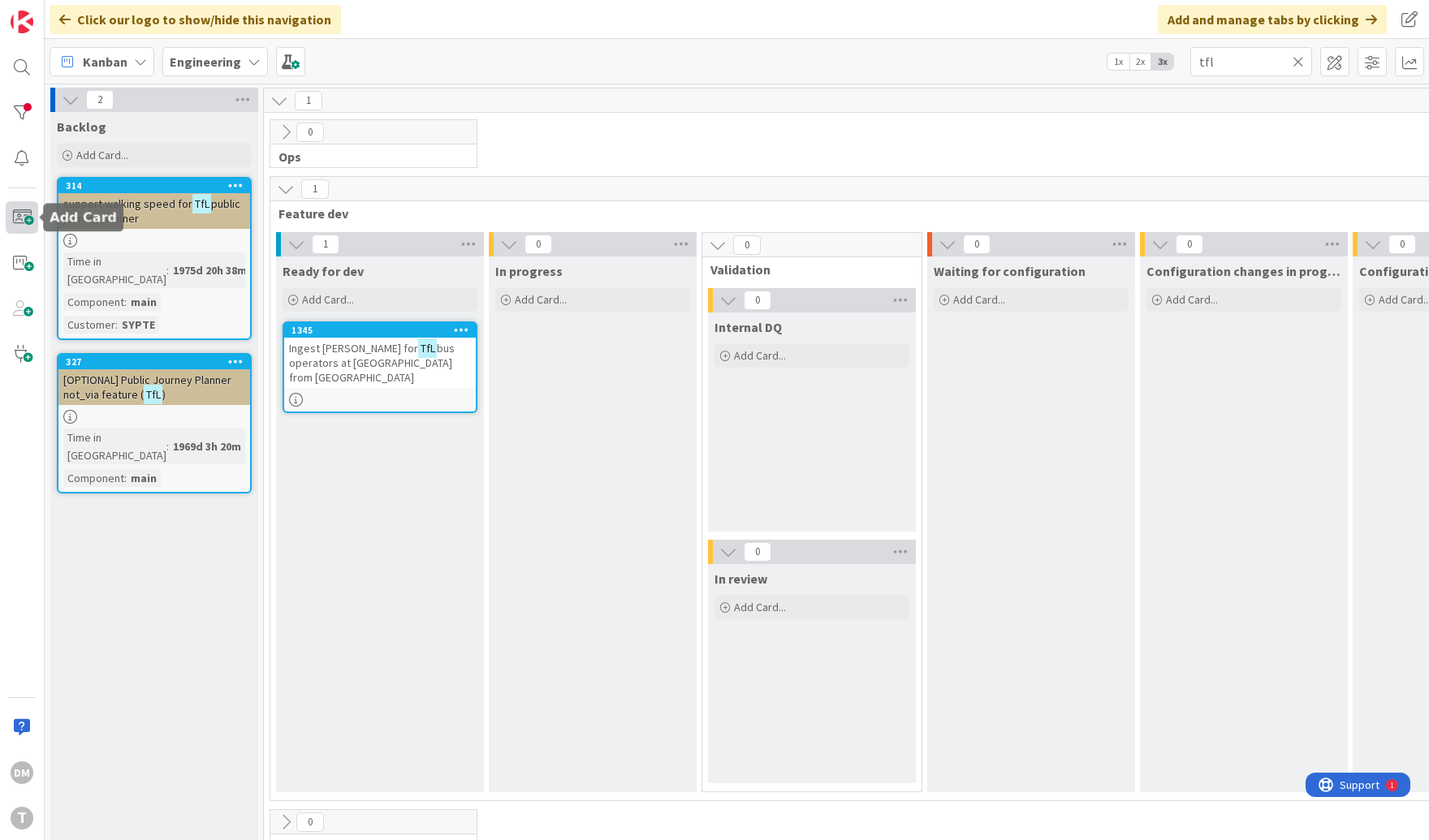
click at [25, 215] on span at bounding box center [22, 217] width 32 height 32
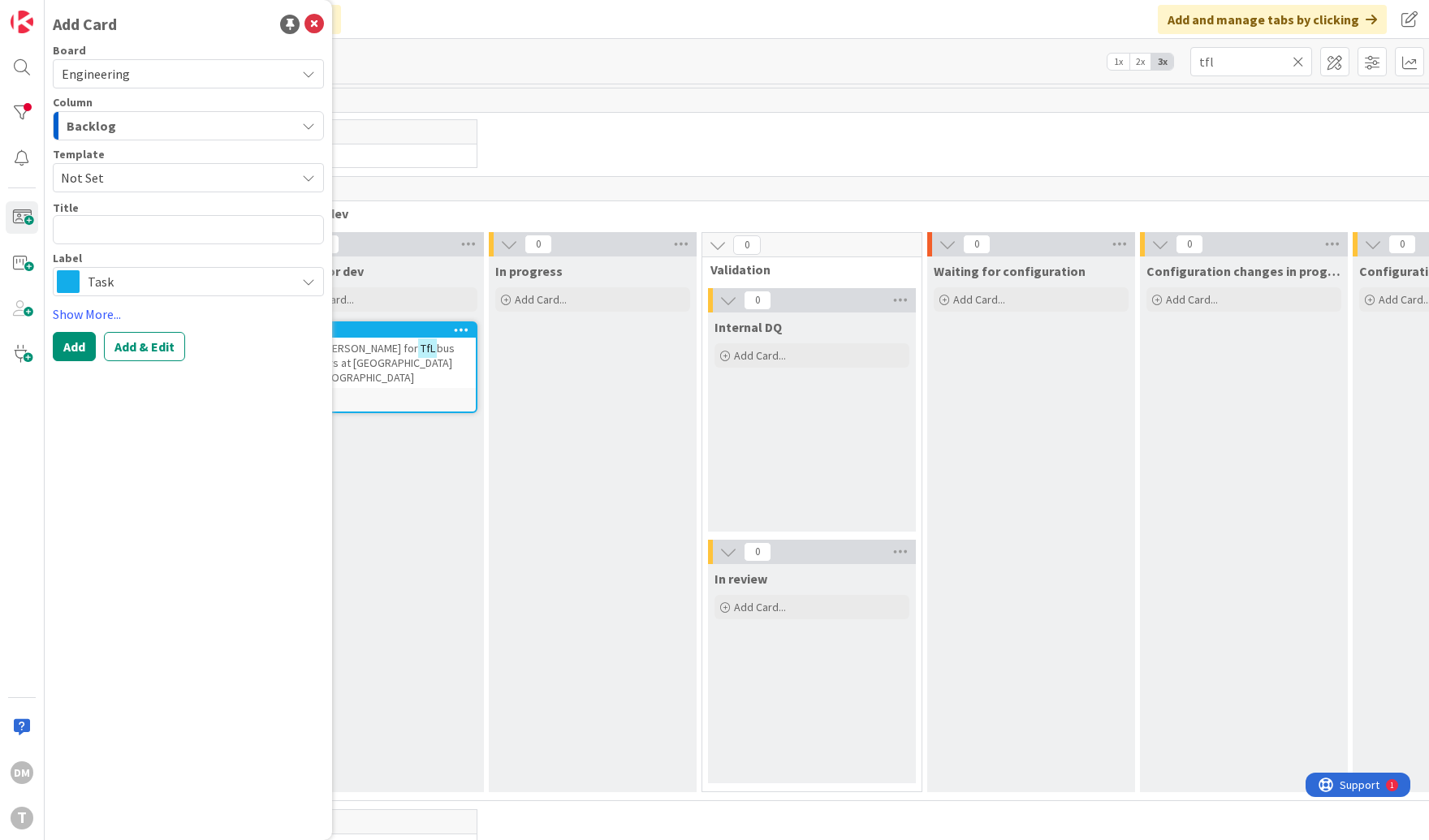
click at [178, 176] on span "Not Set" at bounding box center [172, 177] width 222 height 21
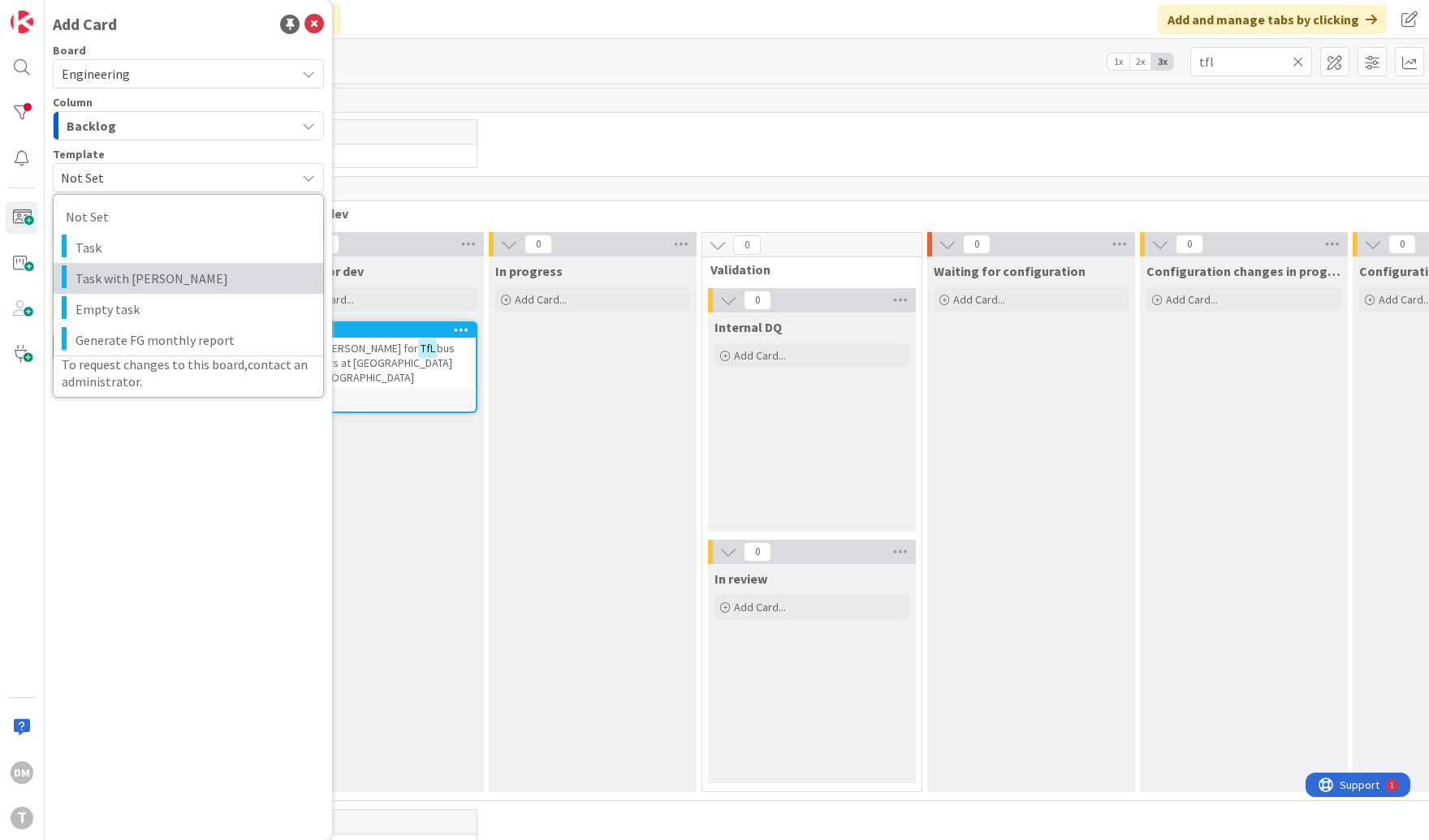
click at [131, 277] on span "Task with [PERSON_NAME]" at bounding box center [193, 278] width 235 height 21
type textarea "x"
type textarea "Task with [PERSON_NAME]"
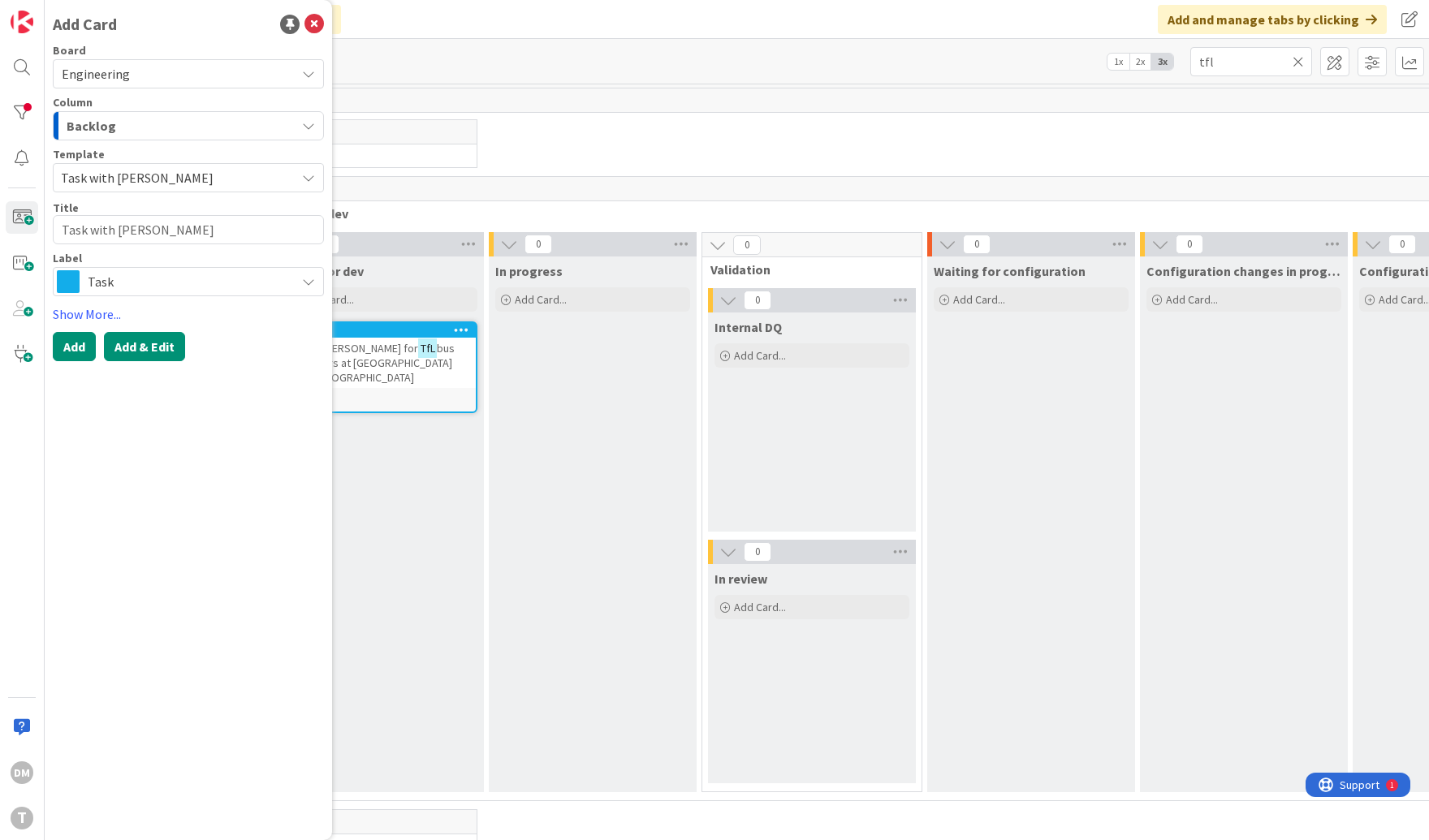
click at [139, 344] on button "Add & Edit" at bounding box center [143, 346] width 81 height 29
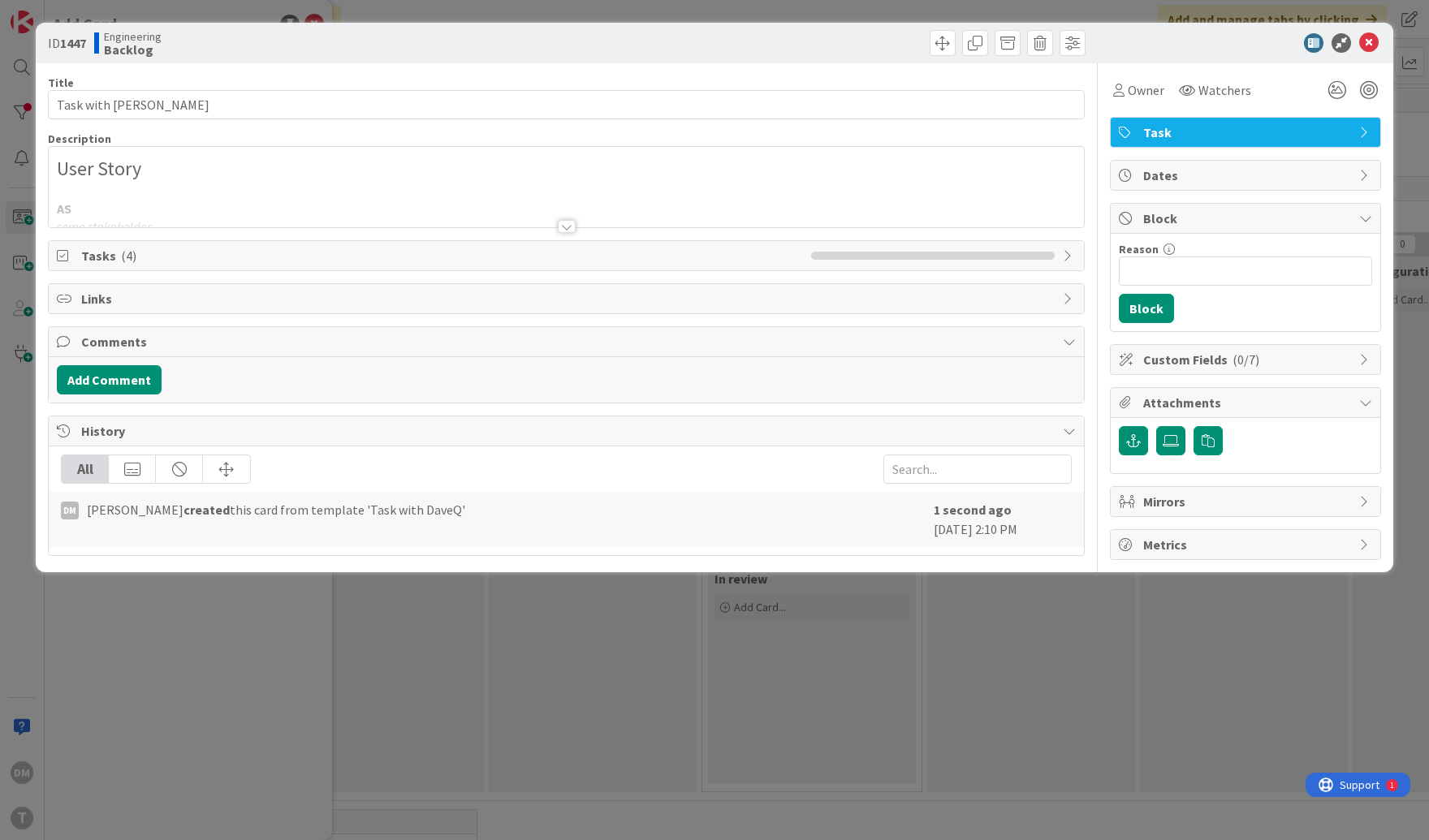
click at [568, 221] on div at bounding box center [566, 227] width 18 height 13
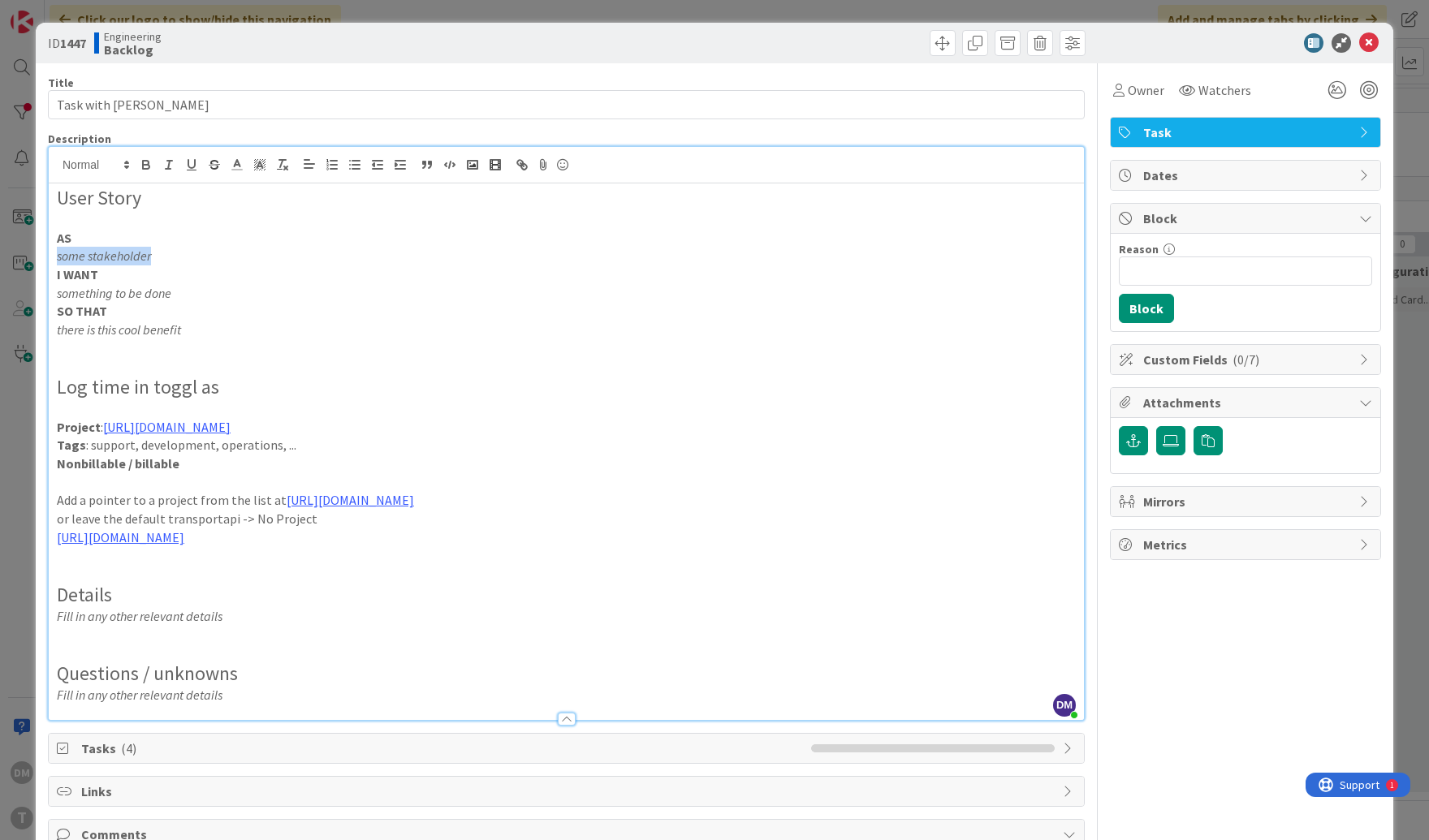
drag, startPoint x: 154, startPoint y: 254, endPoint x: 58, endPoint y: 253, distance: 96.0
click at [57, 253] on p "some stakeholder" at bounding box center [566, 256] width 1019 height 19
click at [412, 289] on p "Real time information for transport for London departures from [GEOGRAPHIC_DATA…" at bounding box center [566, 293] width 1019 height 19
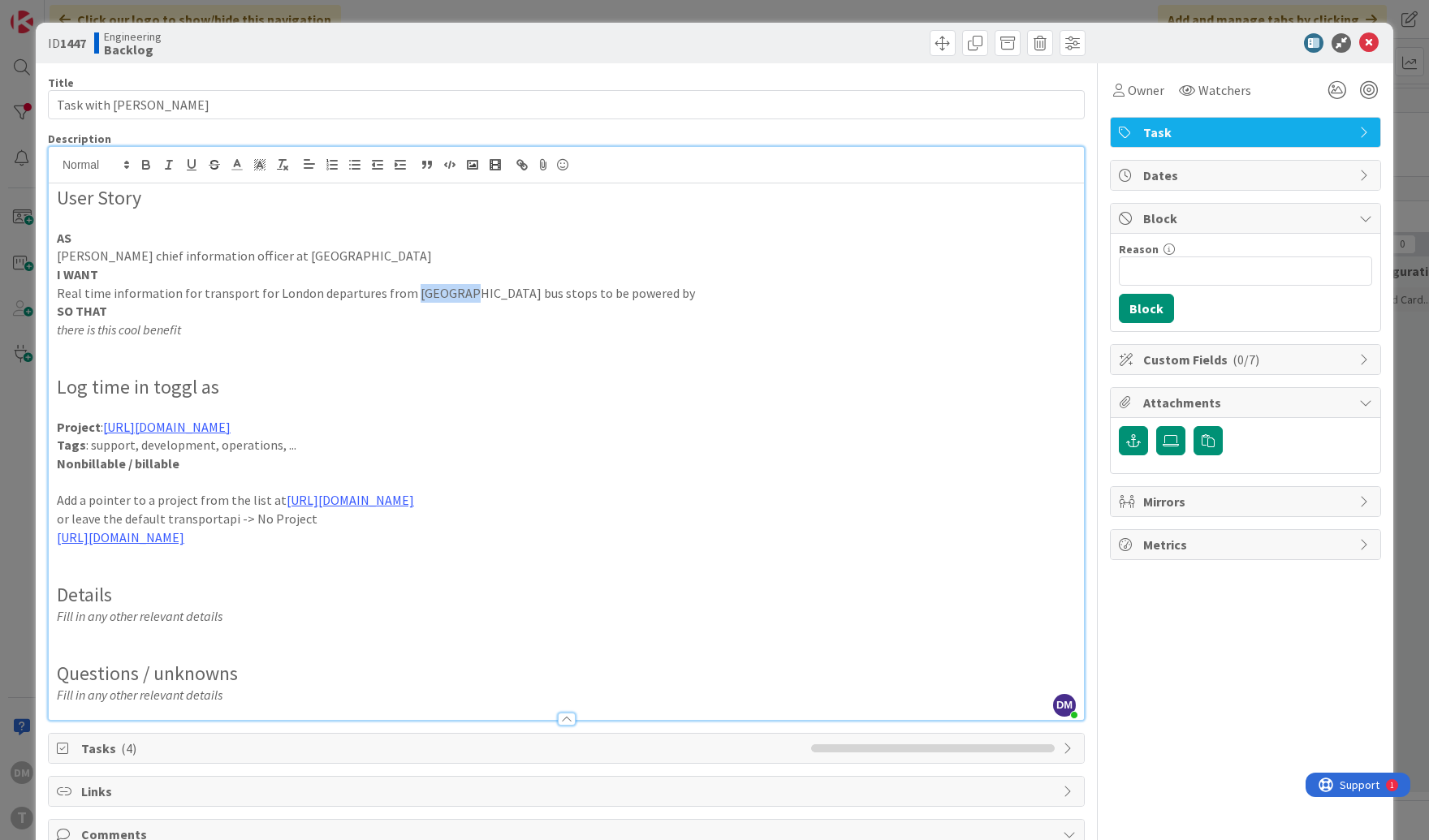
click at [412, 289] on p "Real time information for transport for London departures from [GEOGRAPHIC_DATA…" at bounding box center [566, 293] width 1019 height 19
click at [179, 328] on p "The predictions are more accurate" at bounding box center [566, 330] width 1019 height 19
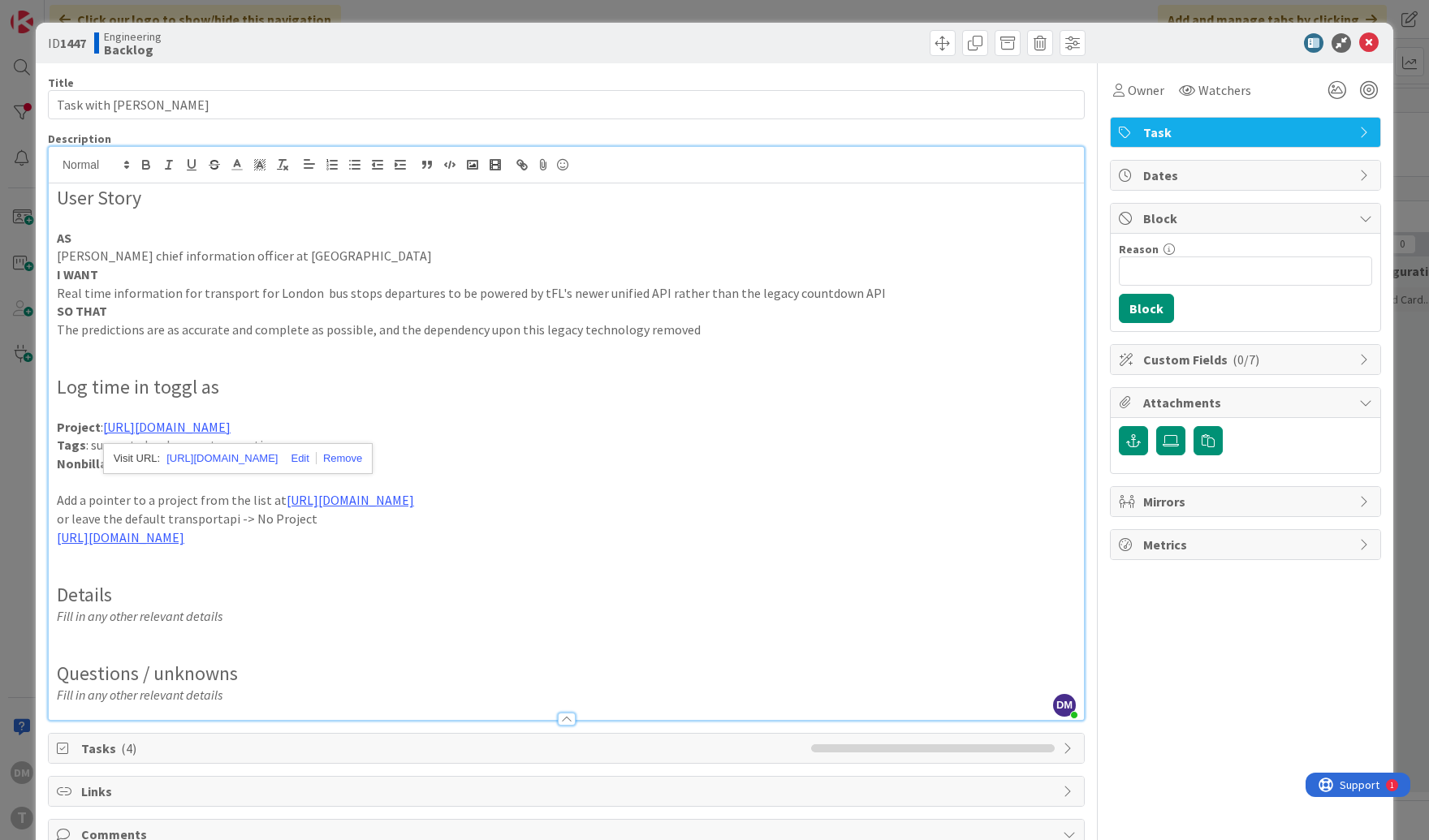
click at [440, 333] on p "The predictions are as accurate and complete as possible, and the dependency up…" at bounding box center [566, 330] width 1019 height 19
click at [802, 329] on p "The predictions are as accurate and complete as possible, and the risk associat…" at bounding box center [566, 330] width 1019 height 19
click at [231, 425] on link "[URL][DOMAIN_NAME]" at bounding box center [167, 426] width 127 height 16
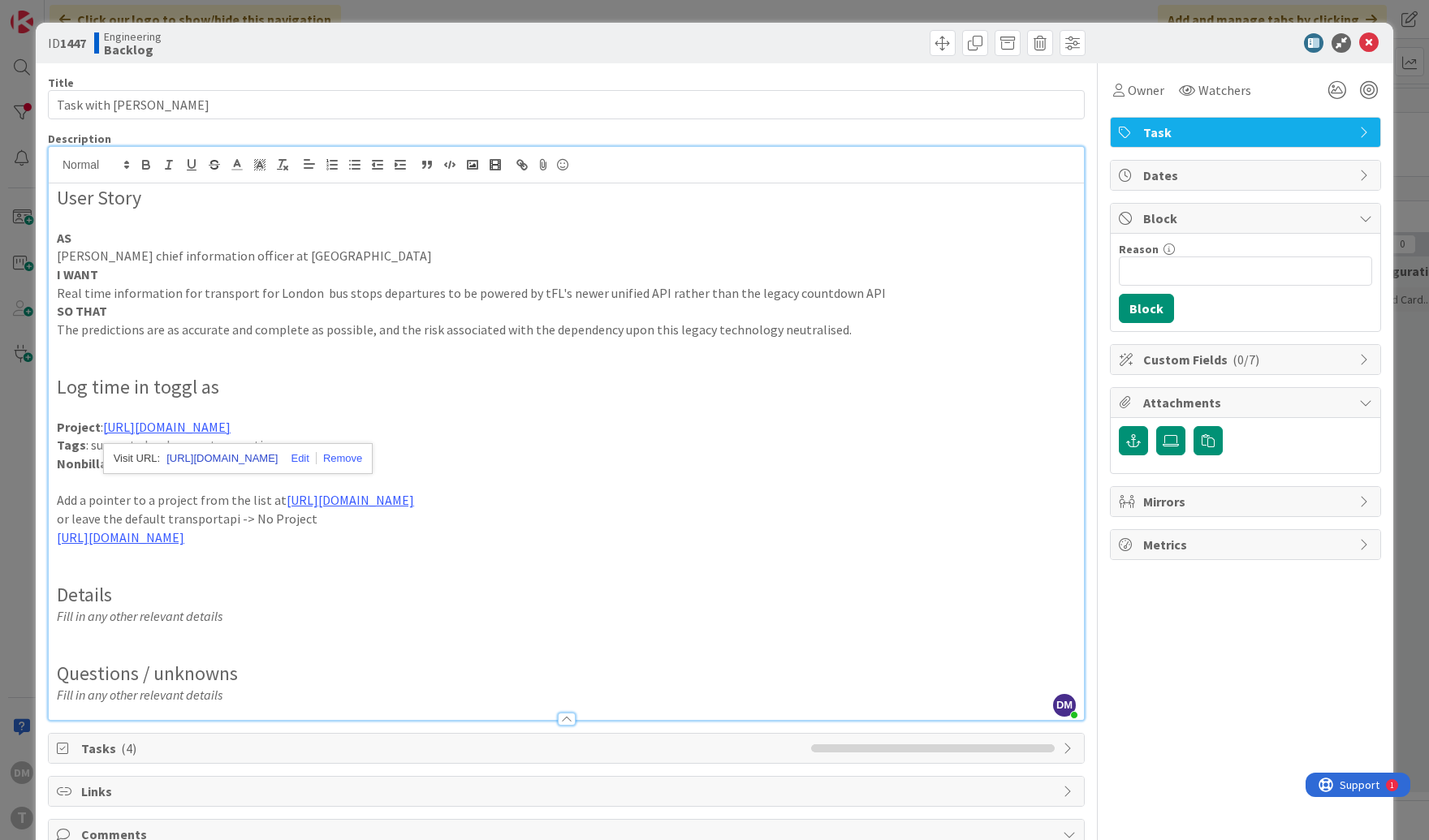
click at [236, 461] on link "[URL][DOMAIN_NAME]" at bounding box center [221, 458] width 111 height 21
click at [385, 389] on h2 "Log time in toggl as" at bounding box center [566, 387] width 1019 height 24
drag, startPoint x: 445, startPoint y: 430, endPoint x: 103, endPoint y: 429, distance: 342.0
click at [103, 429] on p "Project : [URL][DOMAIN_NAME]" at bounding box center [566, 427] width 1019 height 19
click at [106, 446] on p "Tags : support, development, operations, ..." at bounding box center [566, 445] width 1019 height 19
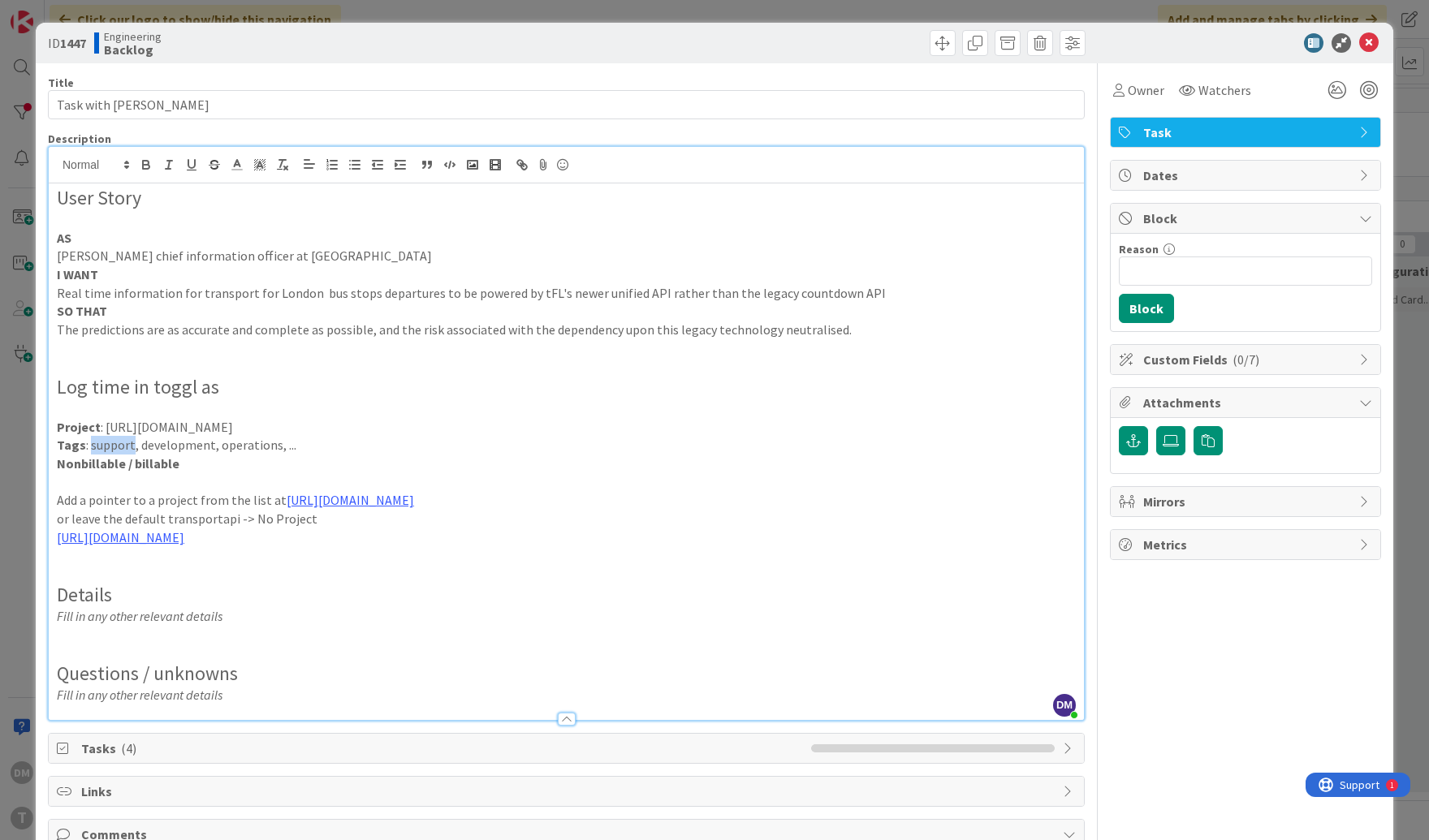
click at [106, 446] on p "Tags : support, development, operations, ..." at bounding box center [566, 445] width 1019 height 19
click at [183, 447] on p "Tags : development, operations, ..." at bounding box center [566, 445] width 1019 height 19
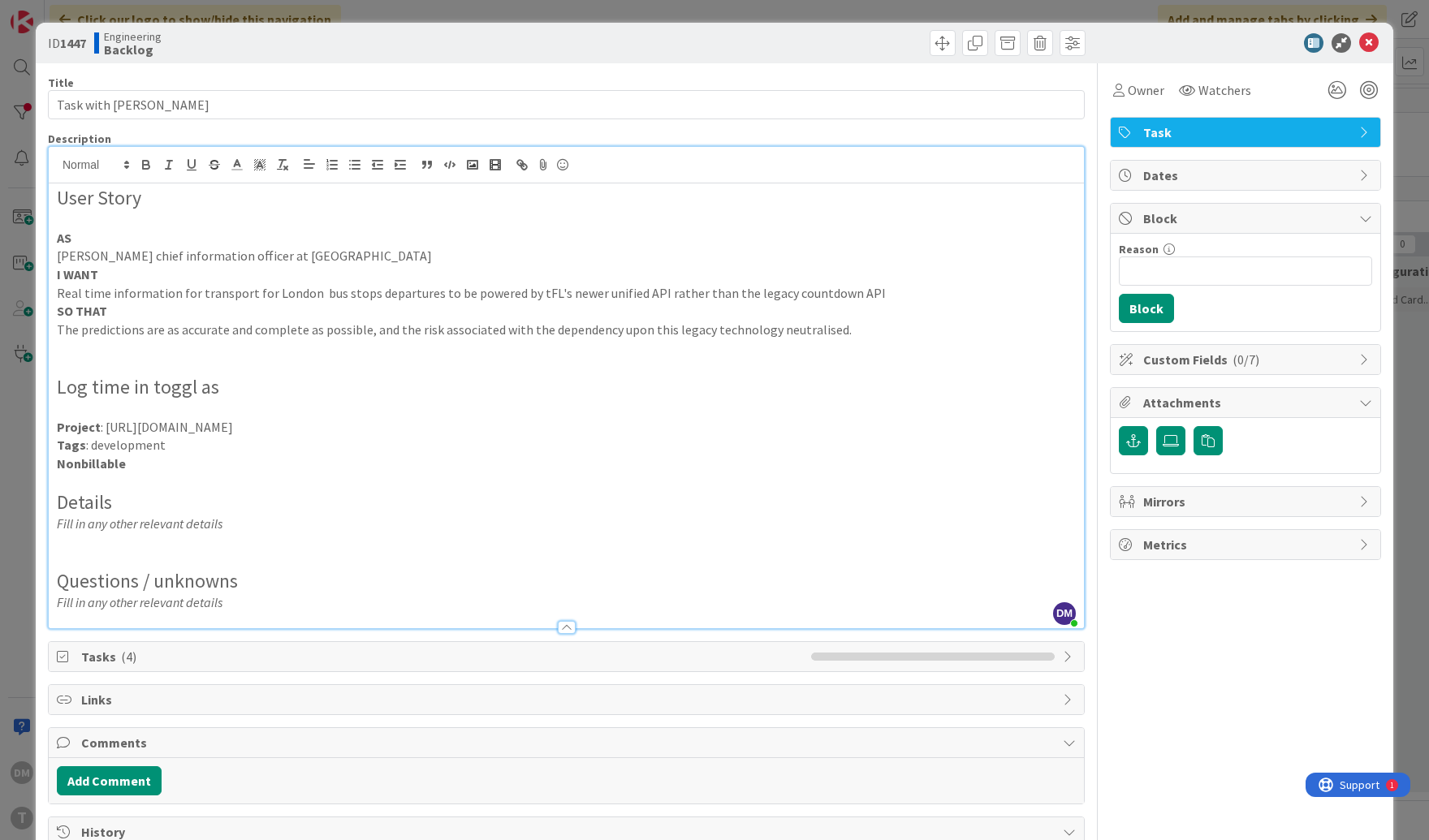
click at [261, 540] on p at bounding box center [566, 543] width 1019 height 19
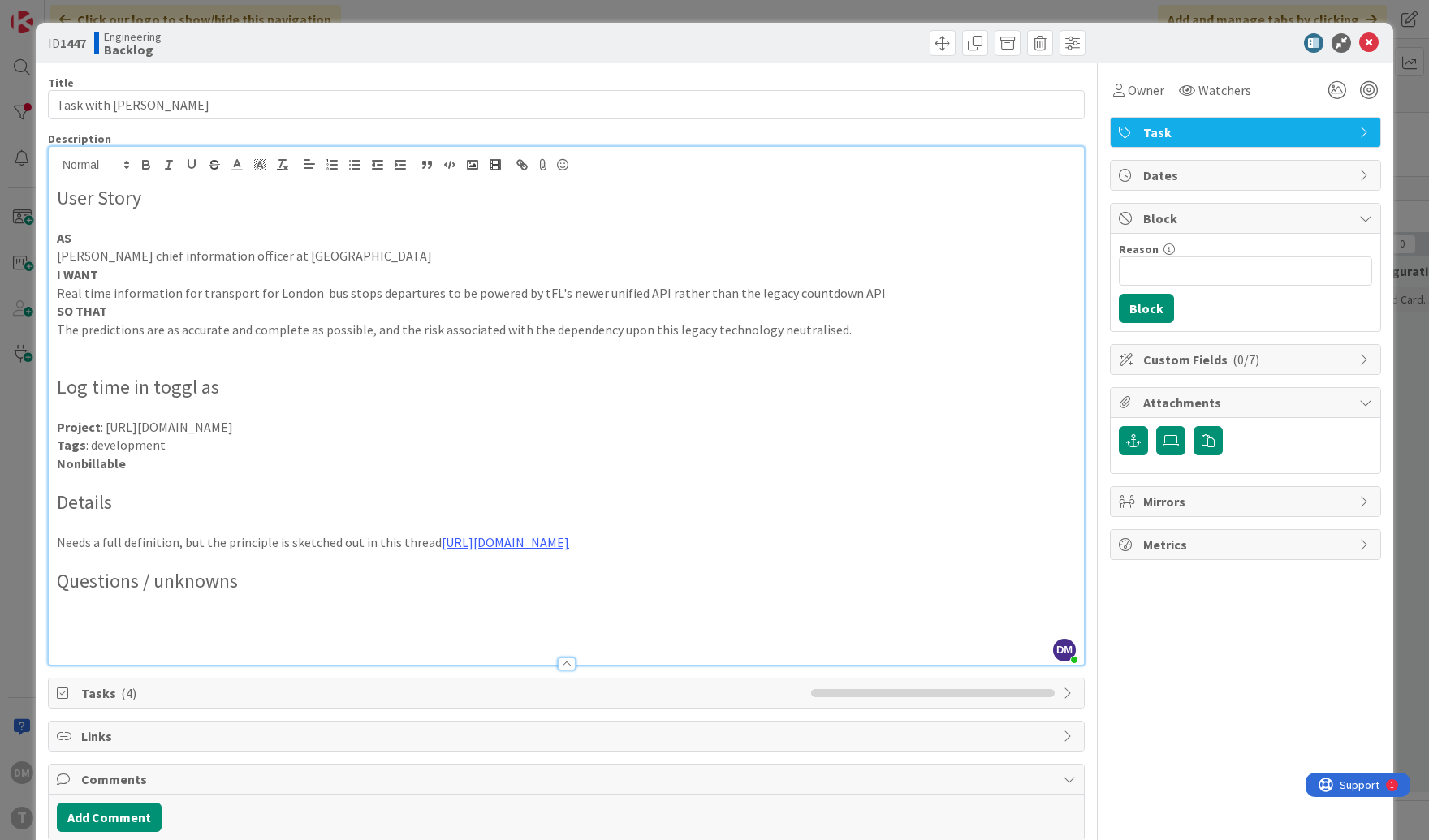
click at [303, 489] on p at bounding box center [566, 482] width 1019 height 19
click at [333, 387] on h2 "Log time in toggl as" at bounding box center [566, 387] width 1019 height 24
click at [916, 39] on icon at bounding box center [1368, 43] width 20 height 20
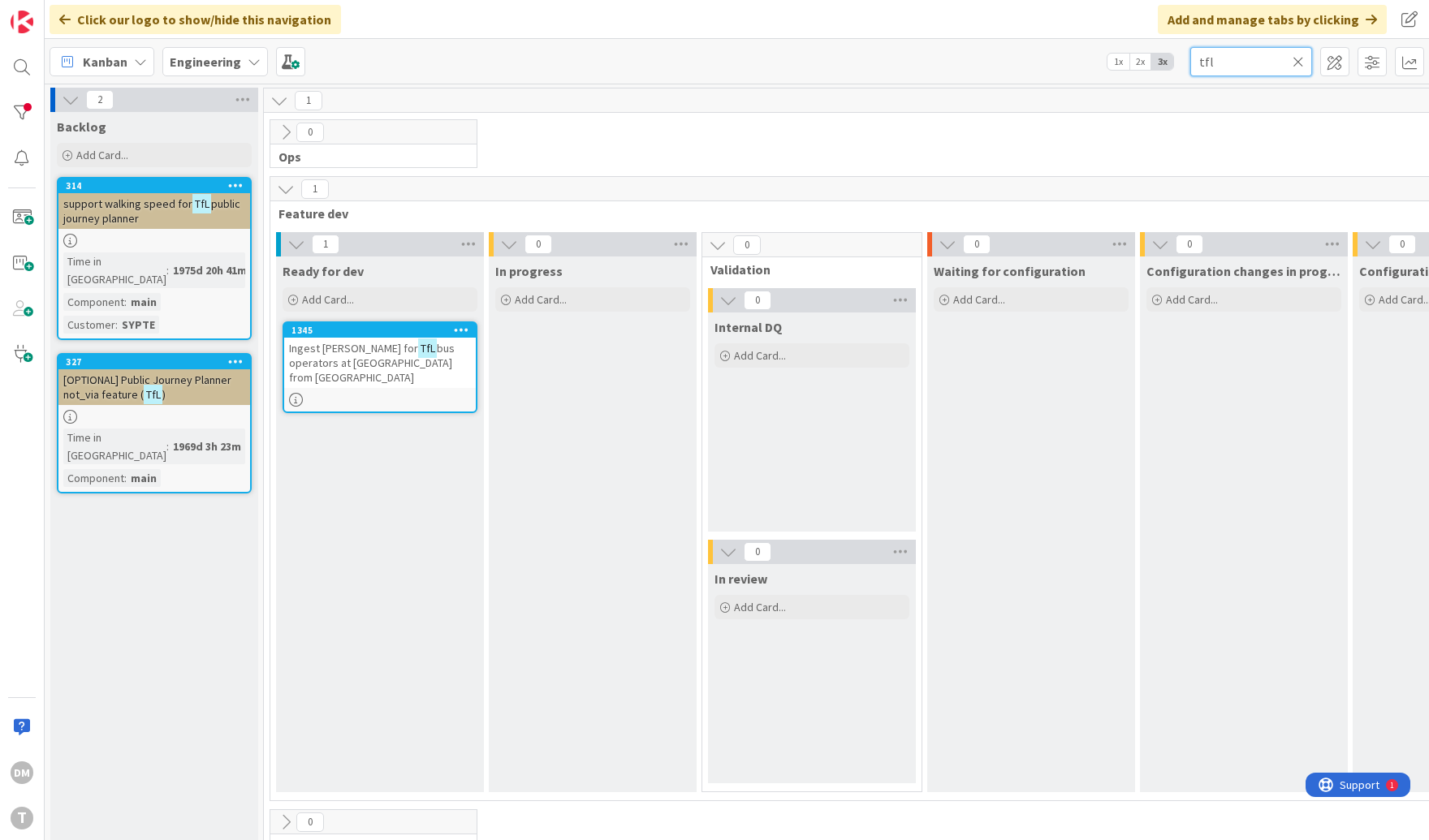
drag, startPoint x: 1229, startPoint y: 65, endPoint x: 1185, endPoint y: 57, distance: 44.7
click at [916, 57] on div "Kanban Engineering 1x 2x 3x tfl" at bounding box center [736, 61] width 1383 height 45
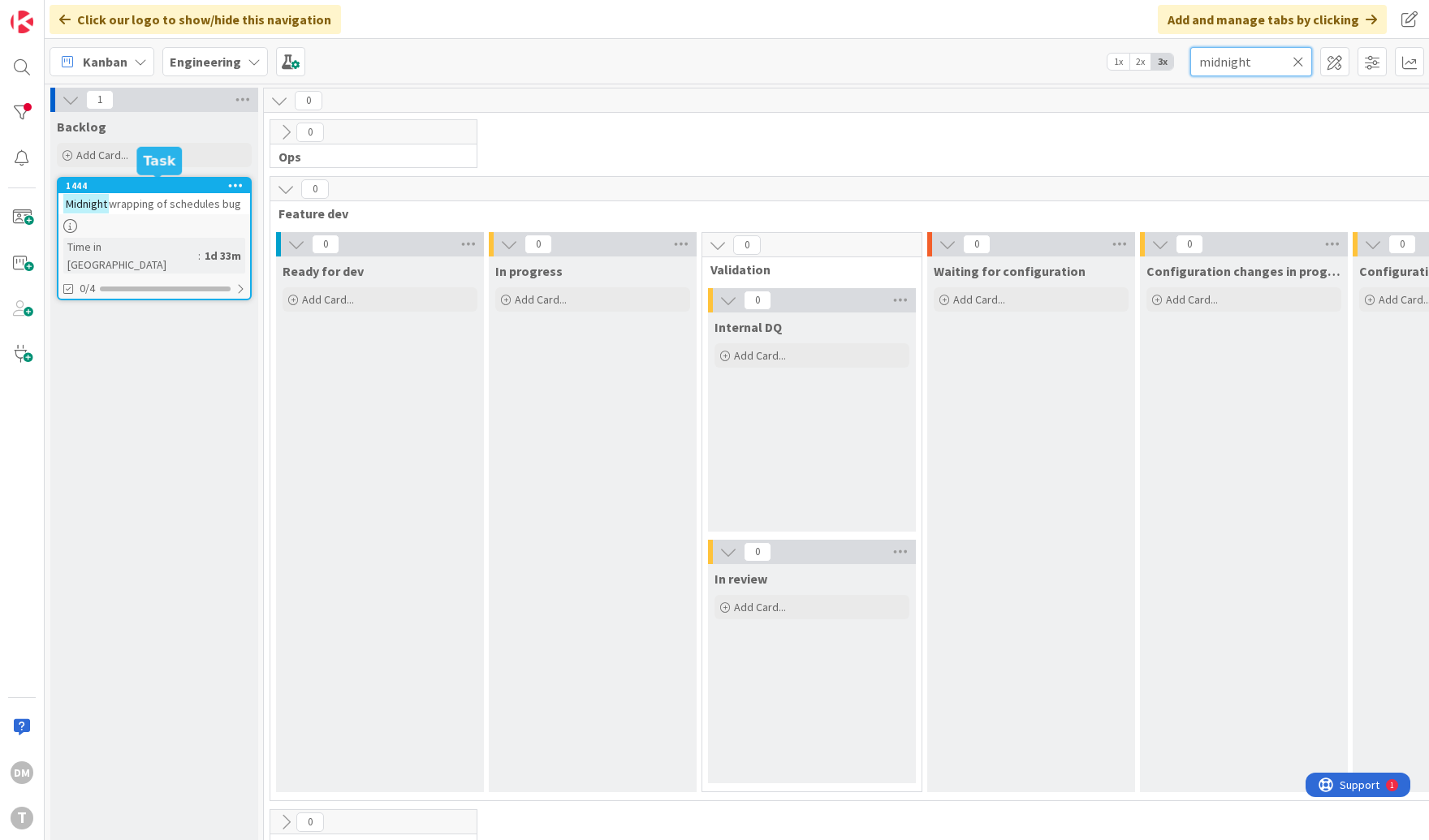
type input "midnight"
click at [186, 182] on div "1444" at bounding box center [158, 186] width 184 height 11
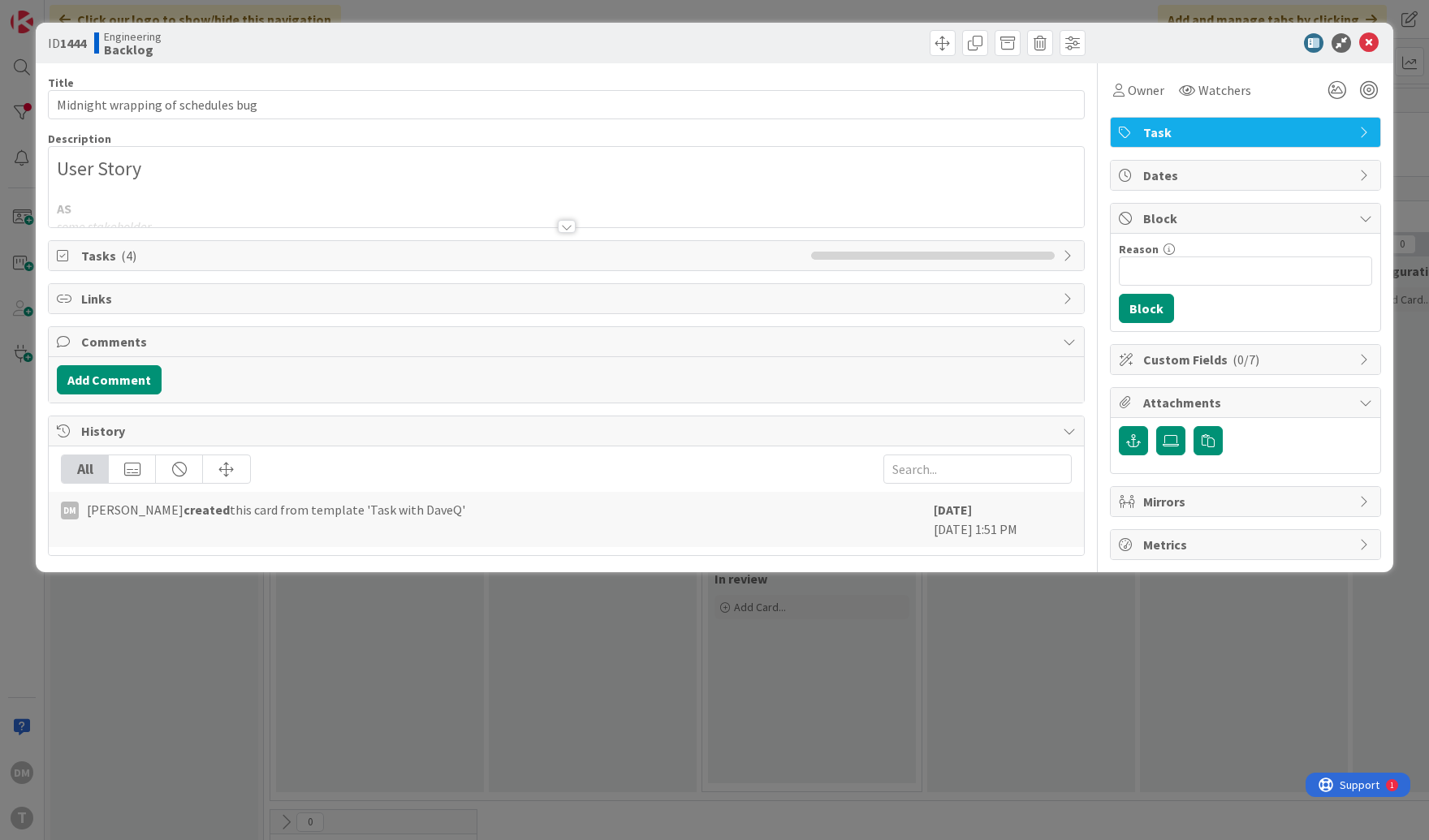
click at [573, 222] on div at bounding box center [566, 227] width 18 height 13
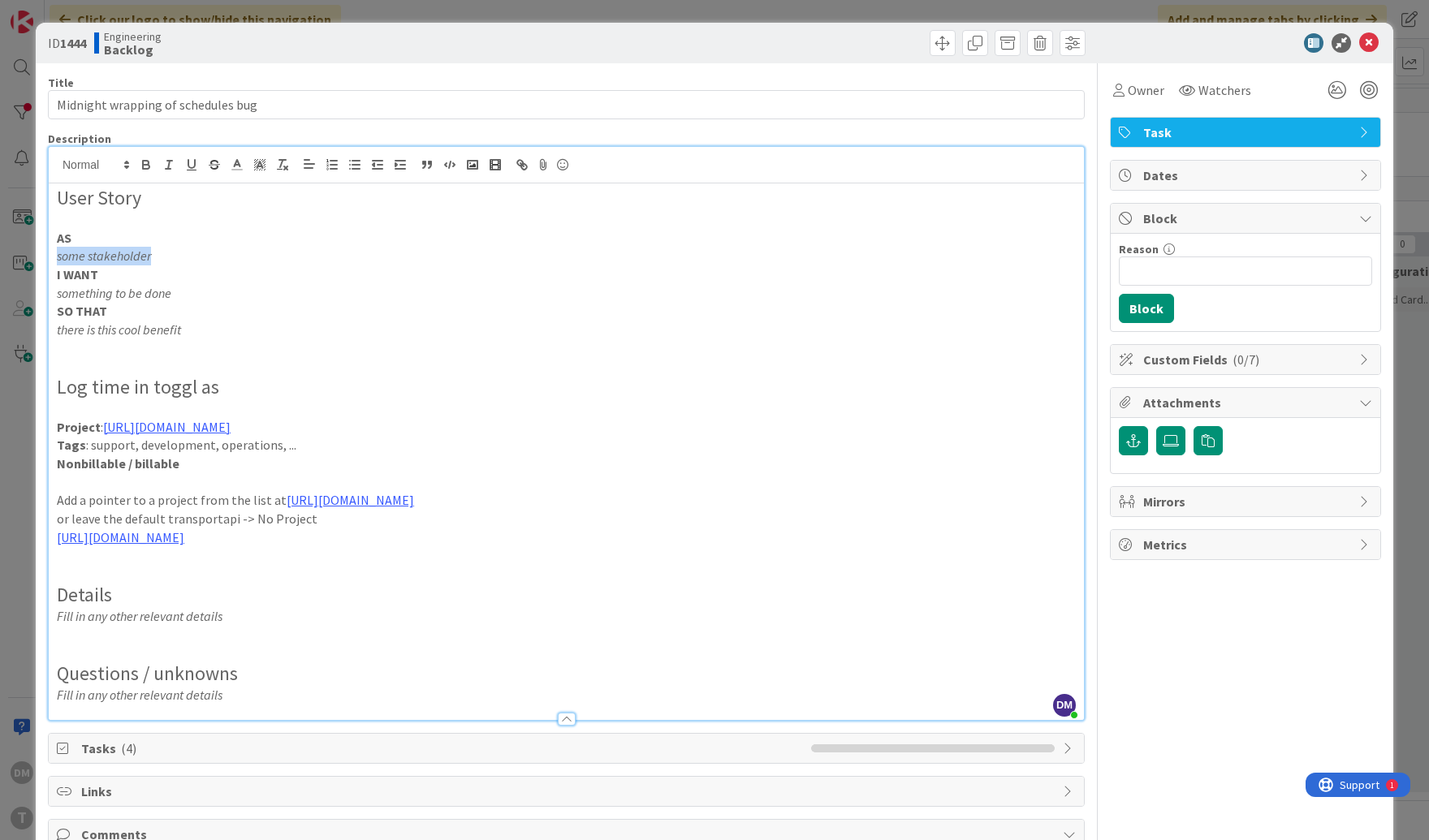
drag, startPoint x: 158, startPoint y: 254, endPoint x: 38, endPoint y: 254, distance: 120.0
click at [38, 254] on div "ID 1444 Engineering Backlog Title 34 / 128 Midnight wrapping of schedules bug D…" at bounding box center [714, 541] width 1357 height 1037
click at [768, 291] on p "Transport API's handling of bus schedules around midnight on the transitions be…" at bounding box center [566, 293] width 1019 height 19
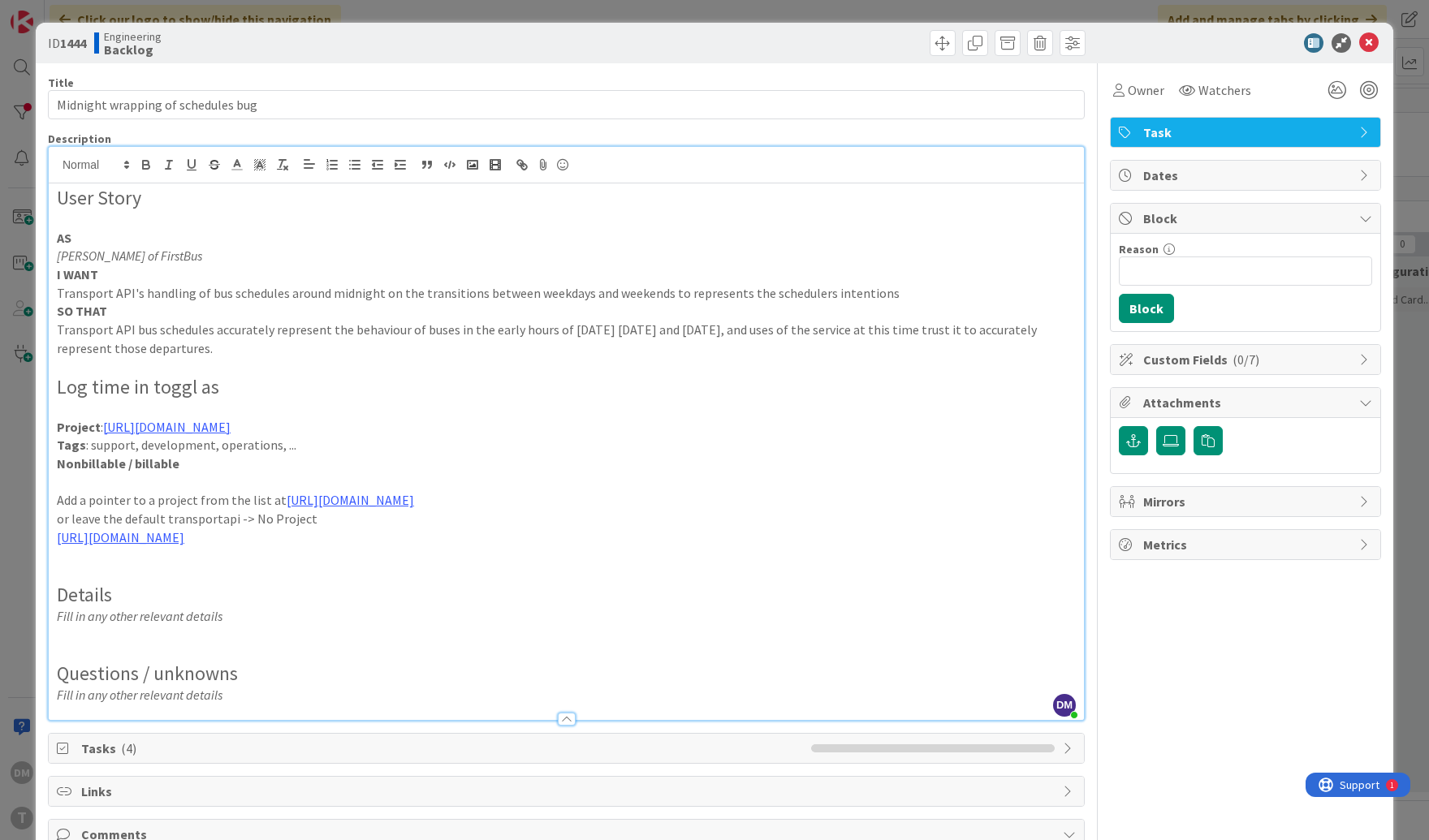
drag, startPoint x: 439, startPoint y: 424, endPoint x: 103, endPoint y: 427, distance: 336.0
click at [103, 427] on p "Project : [URL][DOMAIN_NAME]" at bounding box center [566, 427] width 1019 height 19
click at [115, 443] on p "Tags : support, development, operations, ..." at bounding box center [566, 445] width 1019 height 19
drag, startPoint x: 161, startPoint y: 445, endPoint x: 289, endPoint y: 447, distance: 128.0
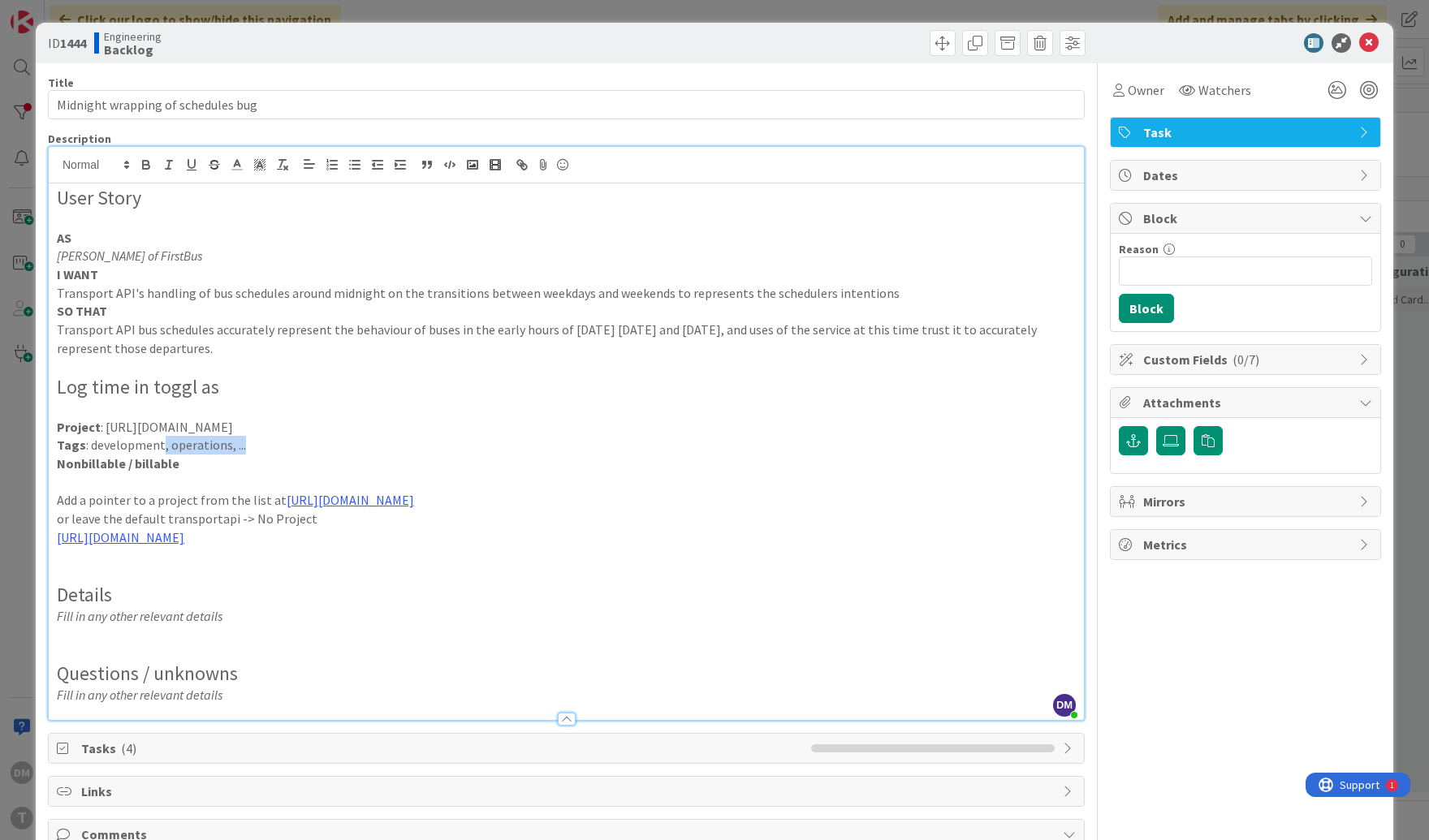
click at [289, 447] on p "Tags : development, operations, ..." at bounding box center [566, 445] width 1019 height 19
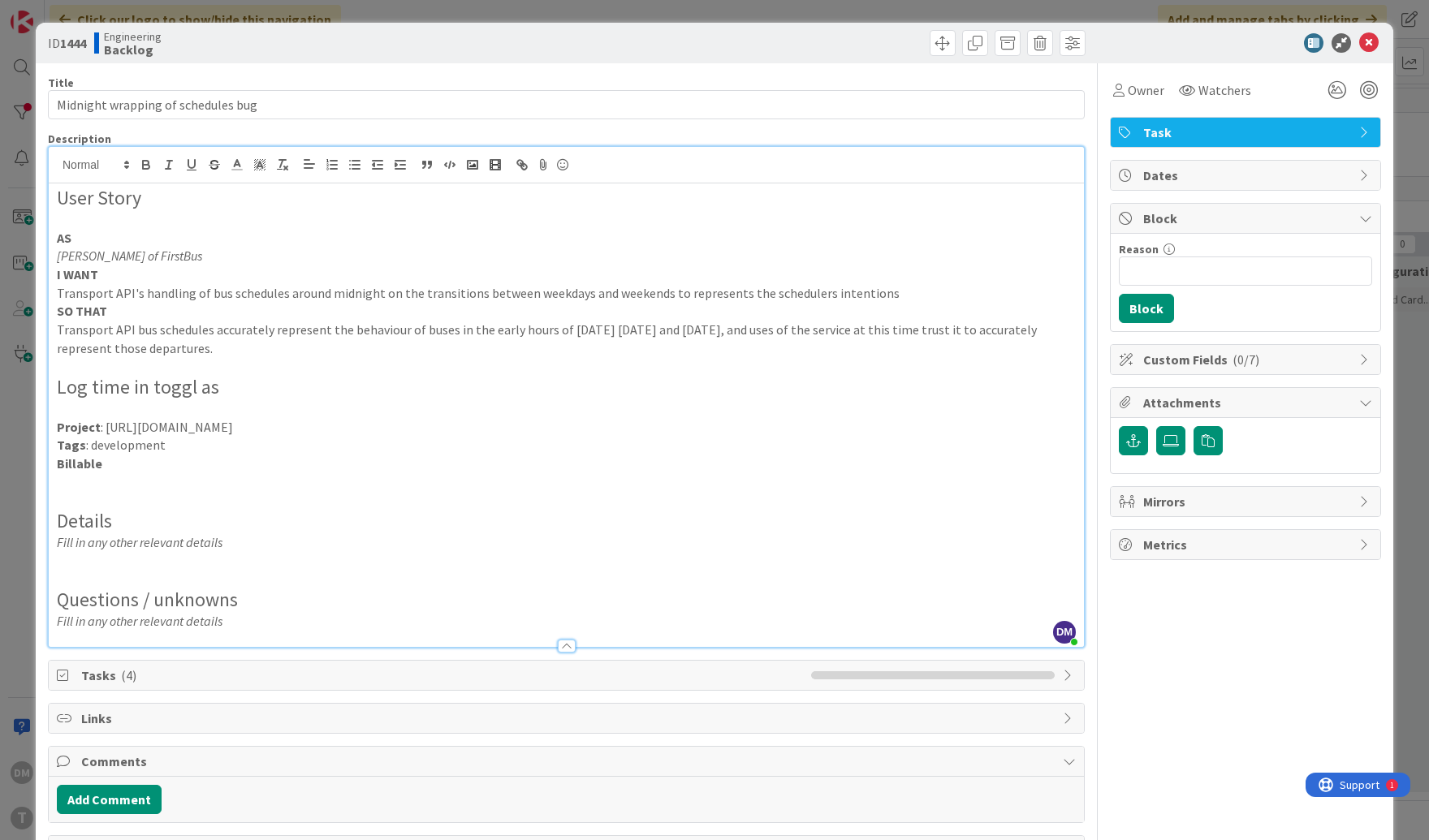
click at [283, 546] on p "Fill in any other relevant details" at bounding box center [566, 543] width 1019 height 19
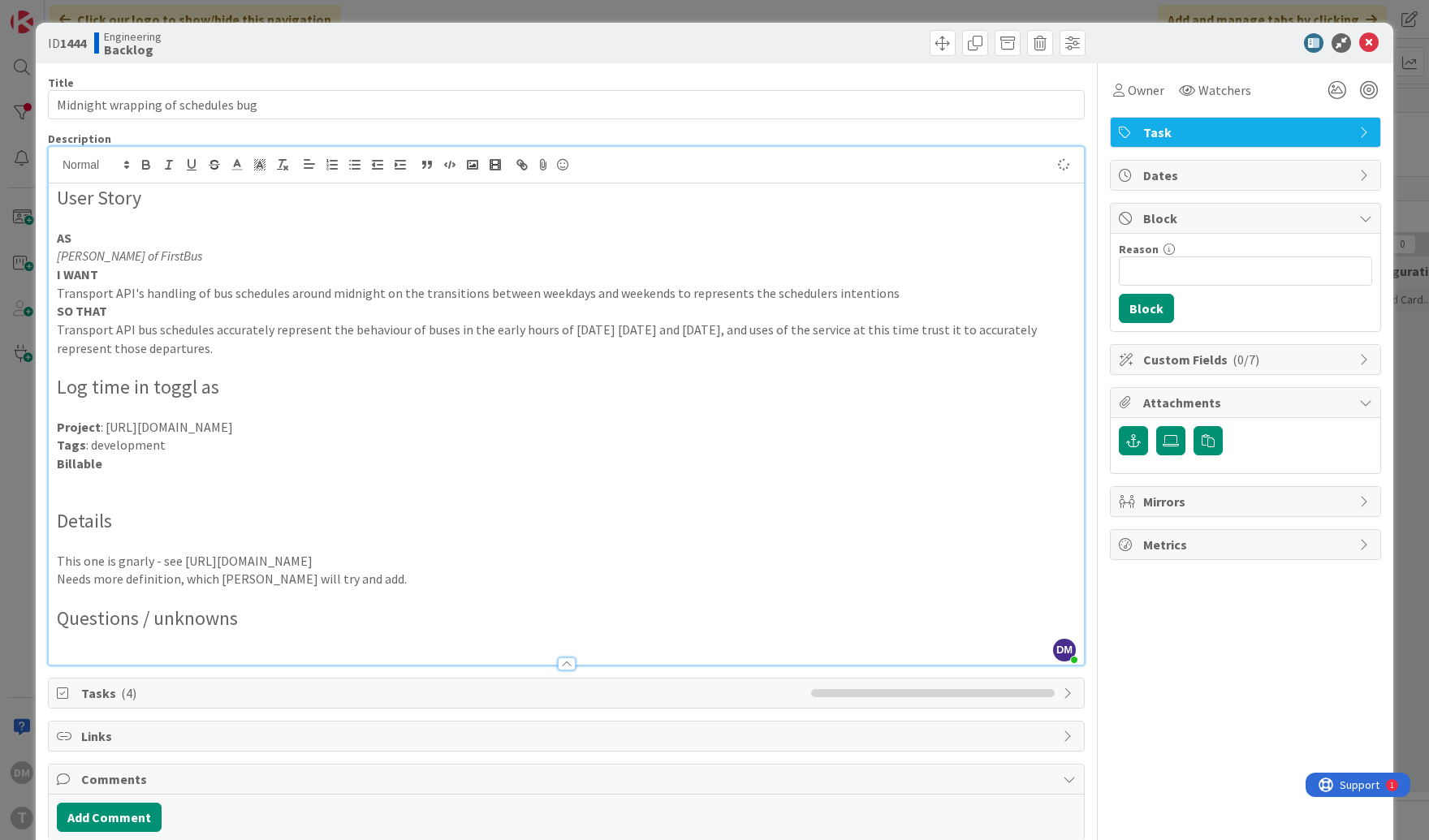
click at [305, 393] on h2 "Log time in toggl as" at bounding box center [566, 387] width 1019 height 24
click at [916, 42] on icon at bounding box center [1368, 43] width 20 height 20
